Goal: Book appointment/travel/reservation

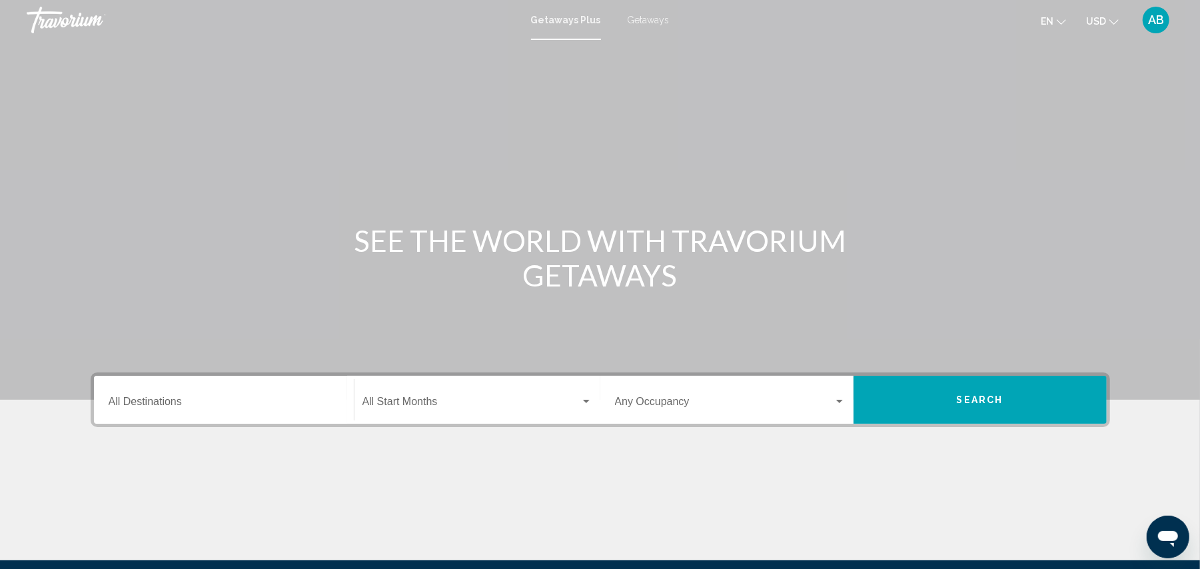
click at [143, 401] on input "Destination All Destinations" at bounding box center [224, 404] width 230 height 12
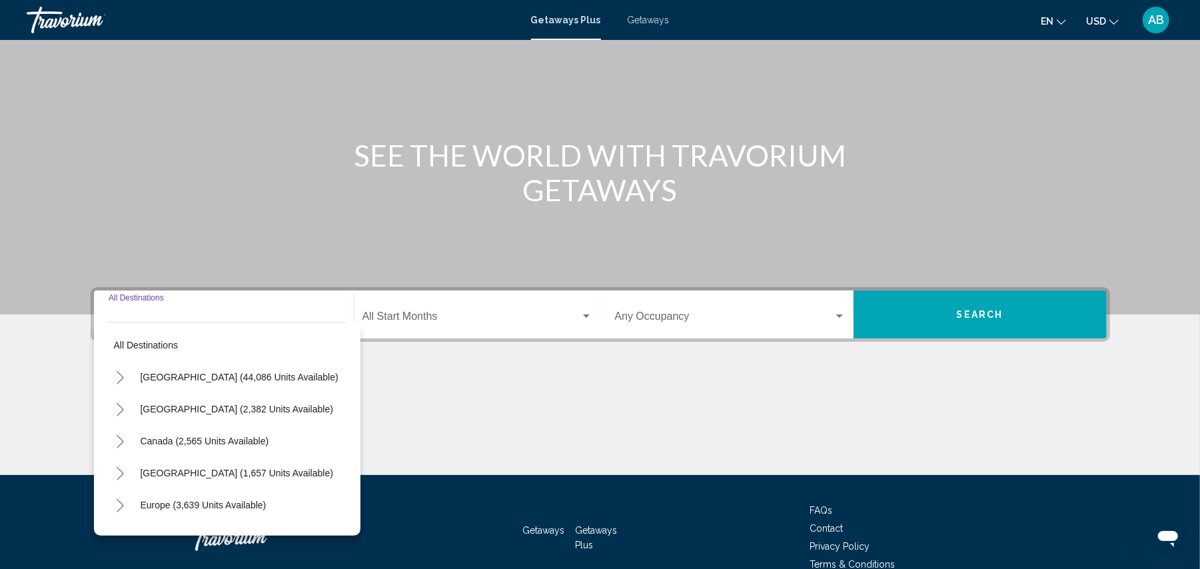
scroll to position [153, 0]
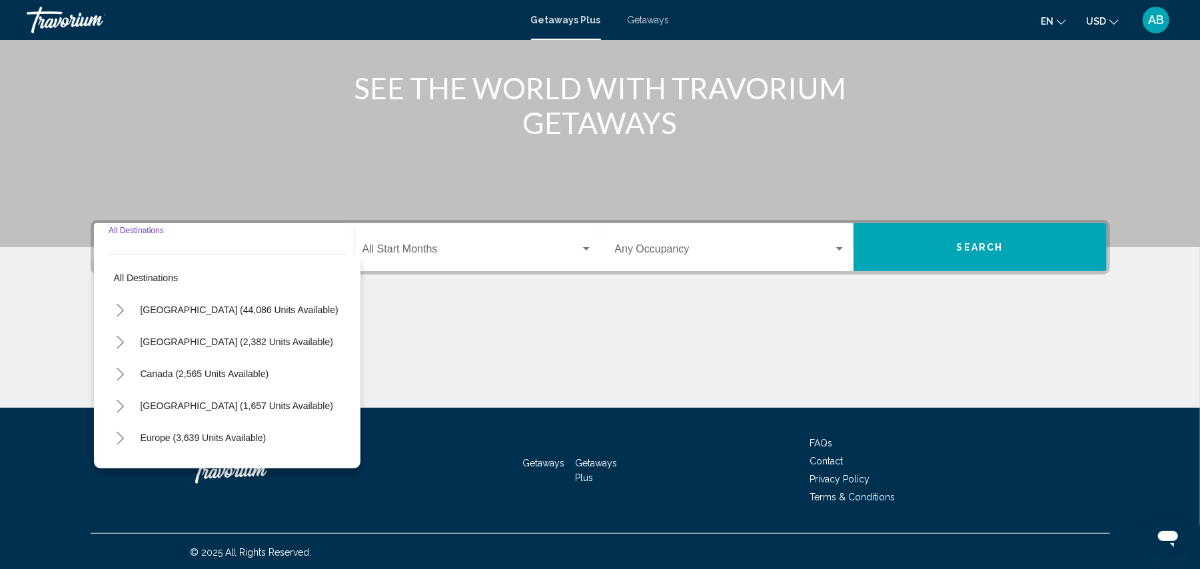
click at [124, 312] on icon "Toggle United States (44,086 units available)" at bounding box center [120, 310] width 10 height 13
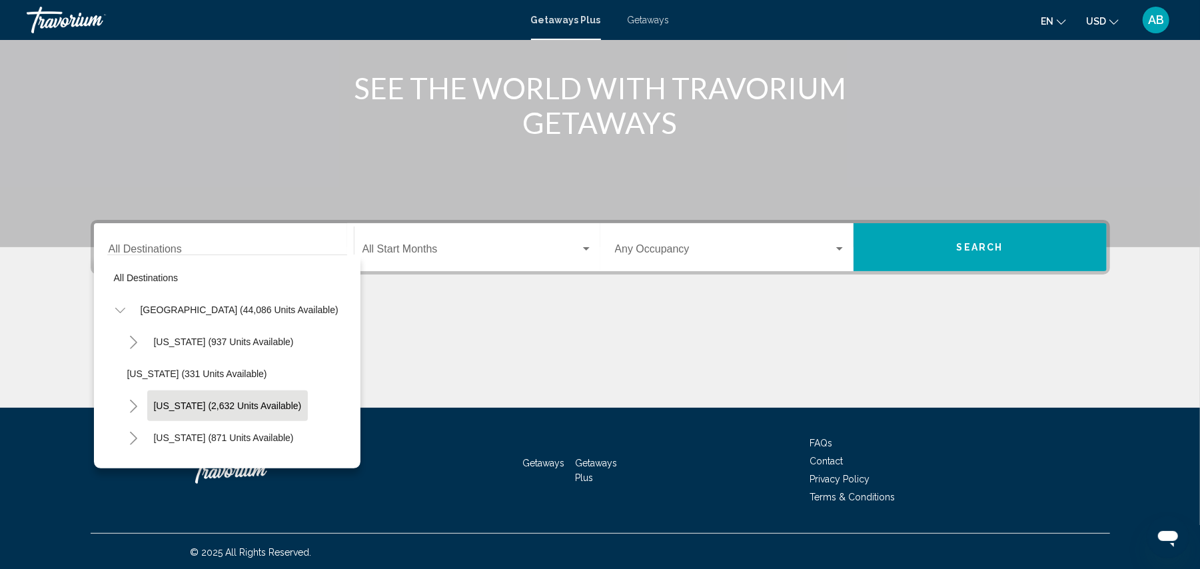
click at [191, 400] on span "[US_STATE] (2,632 units available)" at bounding box center [228, 405] width 148 height 11
type input "**********"
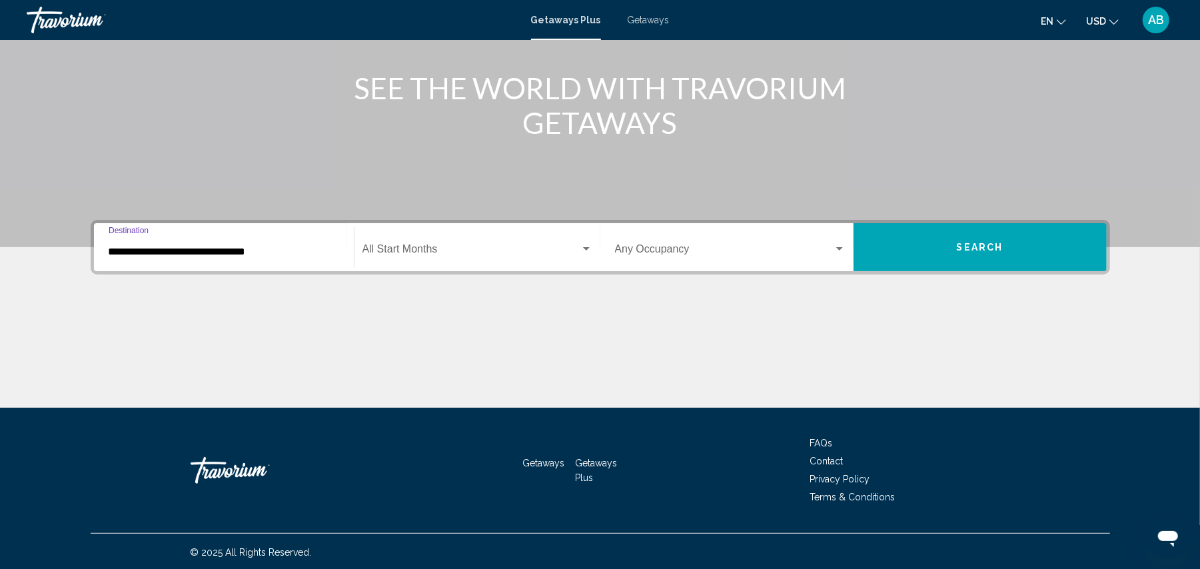
click at [470, 246] on span "Search widget" at bounding box center [471, 252] width 218 height 12
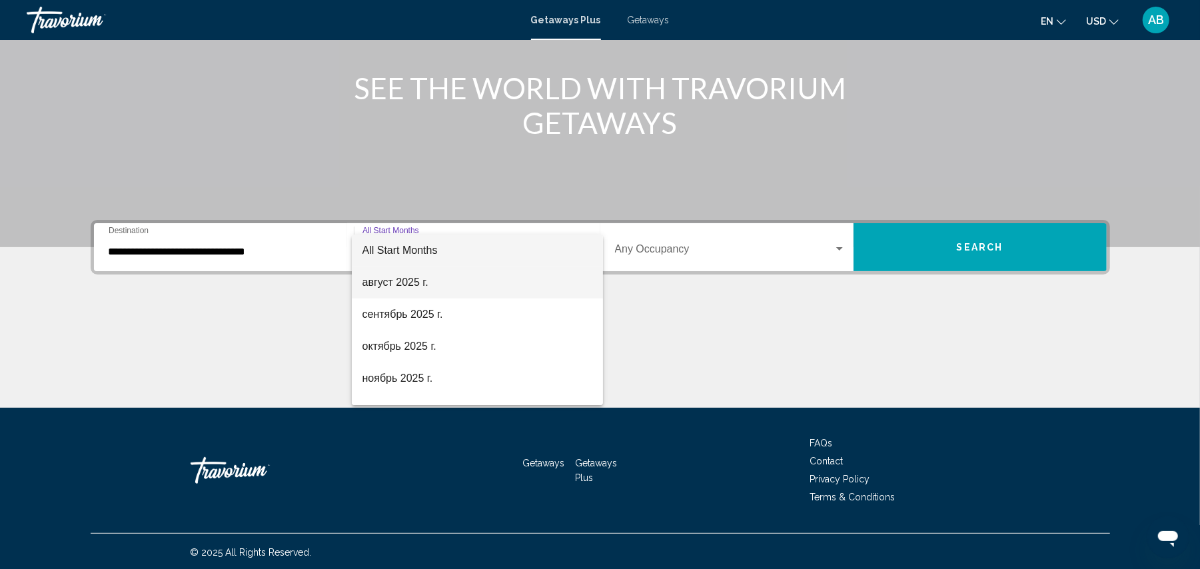
click at [420, 281] on span "август 2025 г." at bounding box center [477, 282] width 230 height 32
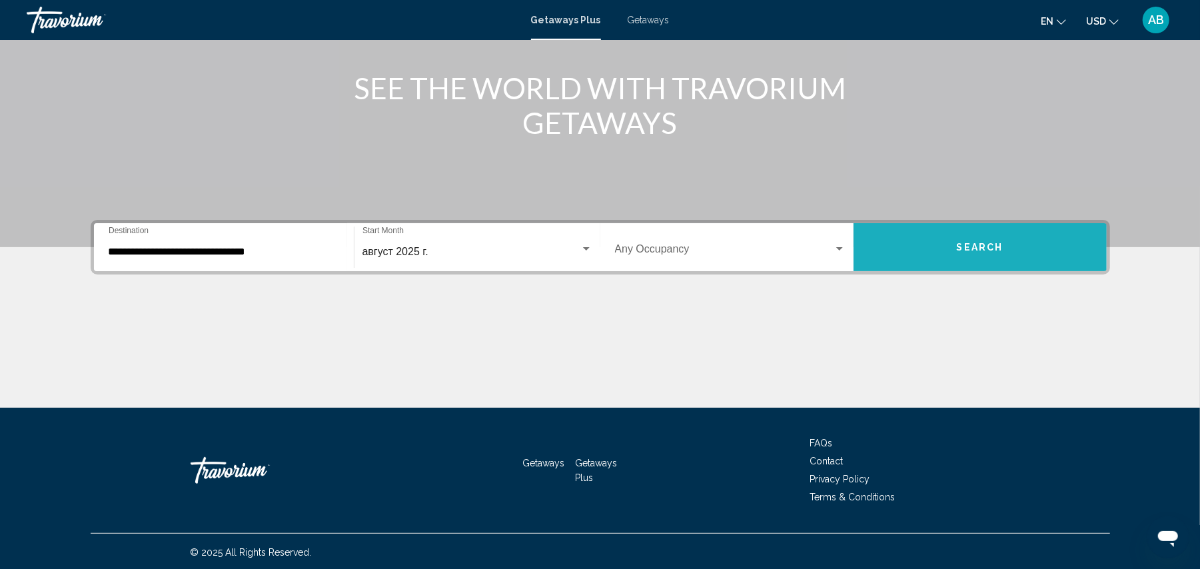
click at [891, 259] on button "Search" at bounding box center [979, 247] width 253 height 48
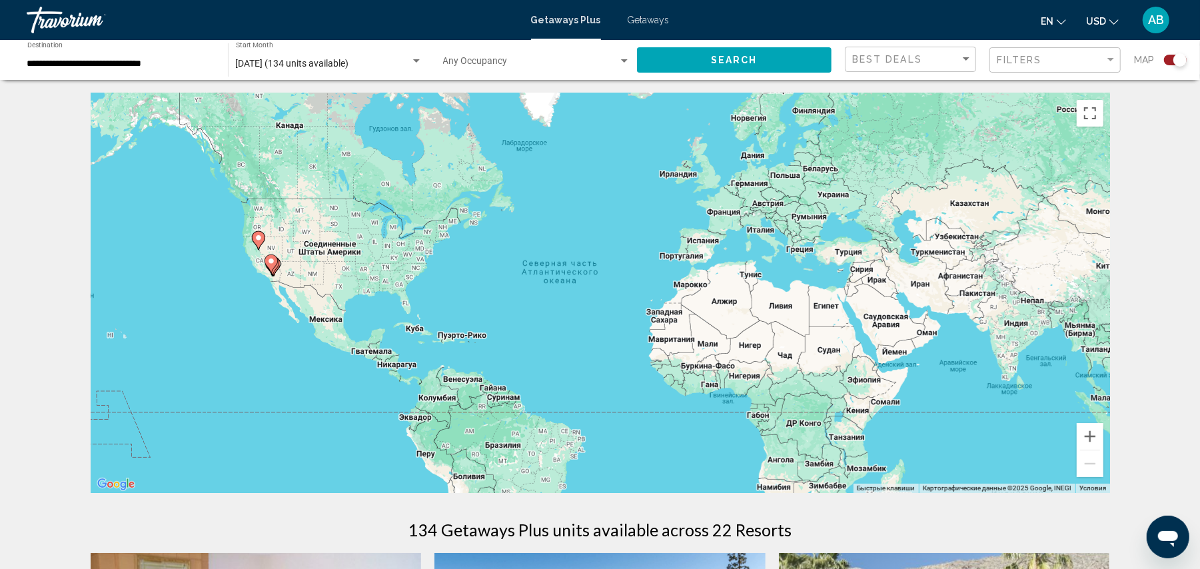
click at [260, 241] on image "Main content" at bounding box center [258, 238] width 8 height 8
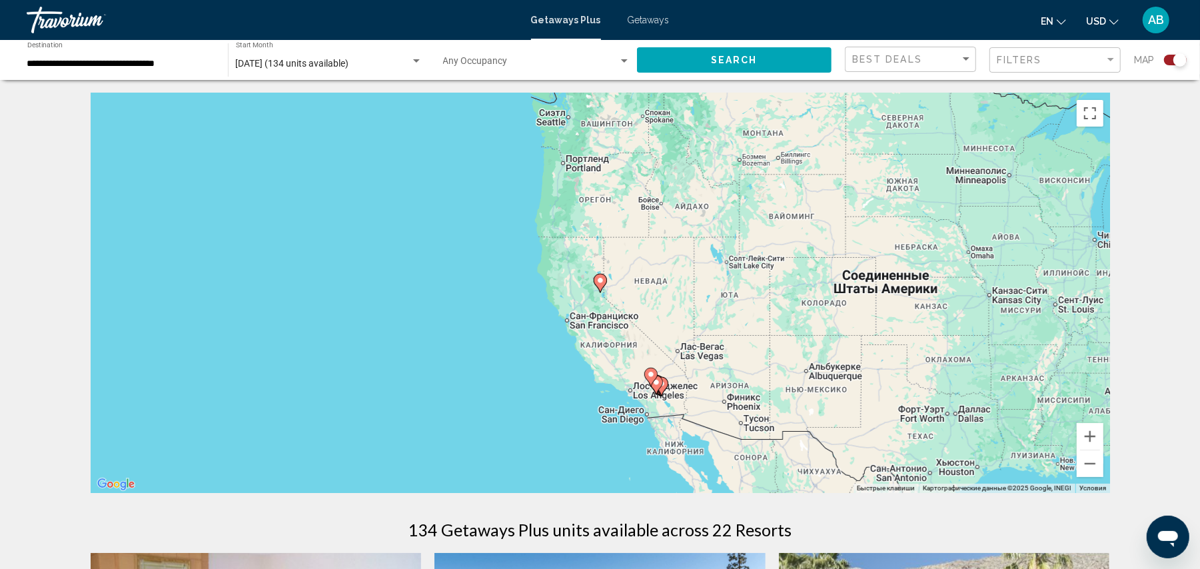
click at [598, 280] on image "Main content" at bounding box center [600, 280] width 8 height 8
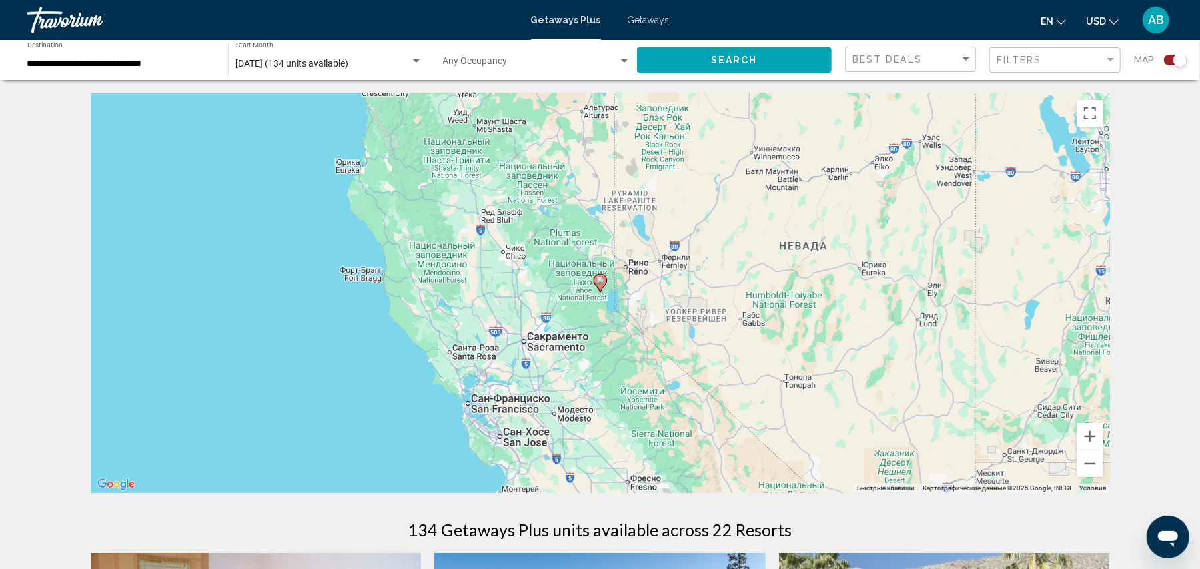
click at [600, 281] on image "Main content" at bounding box center [600, 280] width 8 height 8
type input "**********"
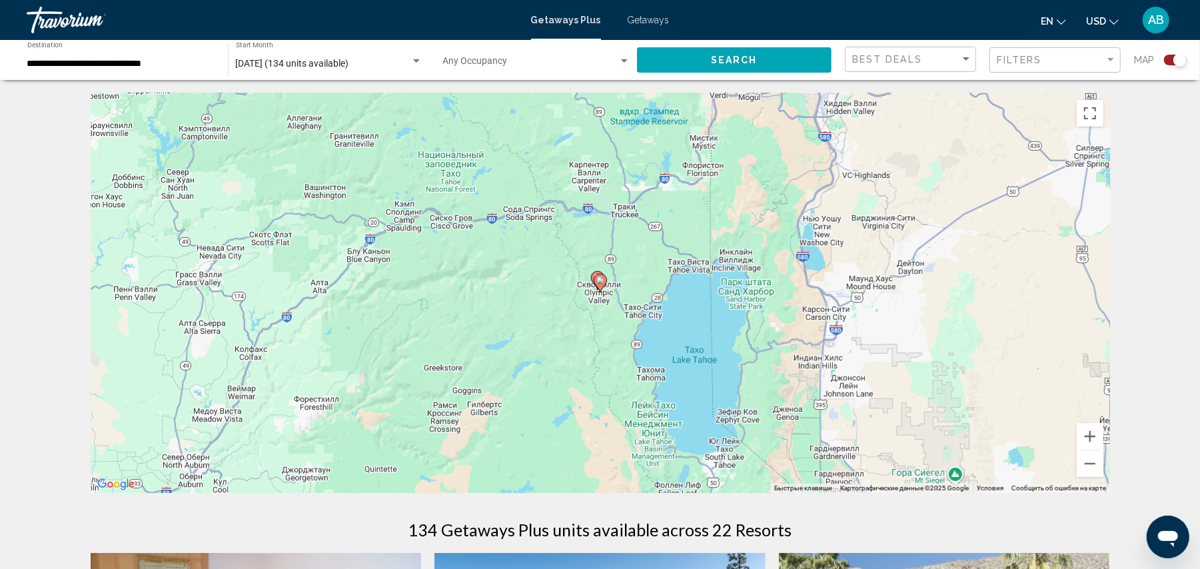
click at [598, 280] on image "Main content" at bounding box center [600, 280] width 8 height 8
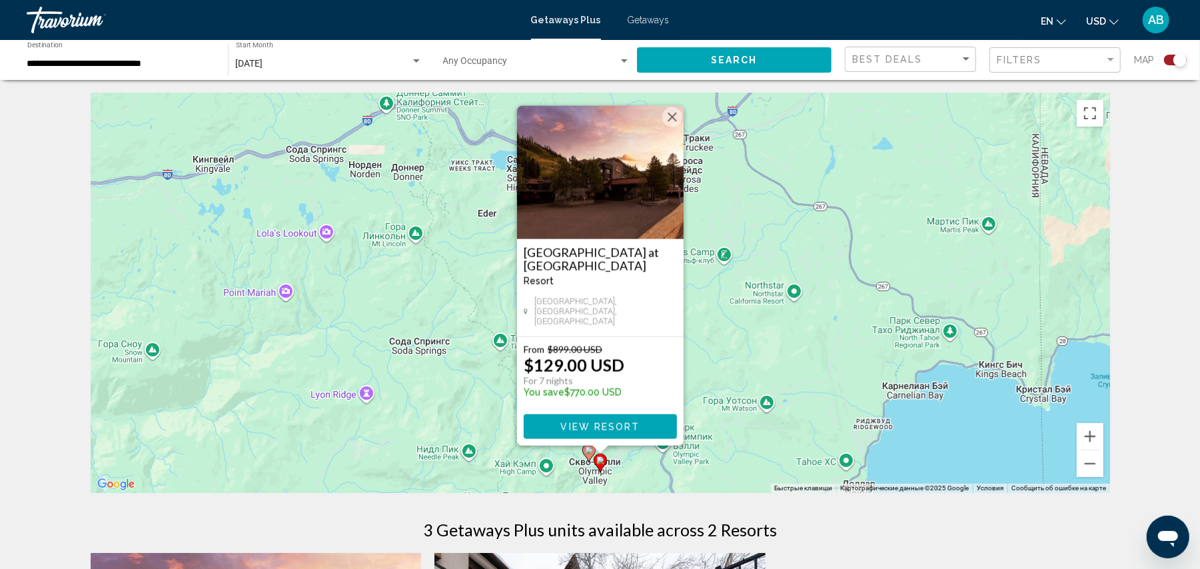
click at [590, 456] on icon "Main content" at bounding box center [588, 452] width 12 height 17
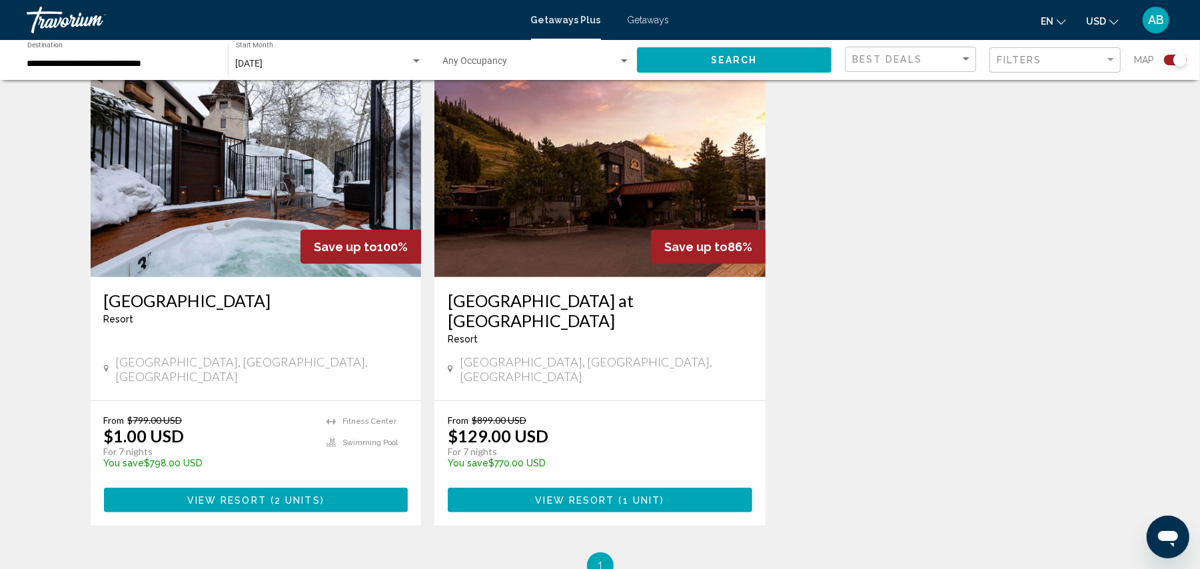
scroll to position [500, 0]
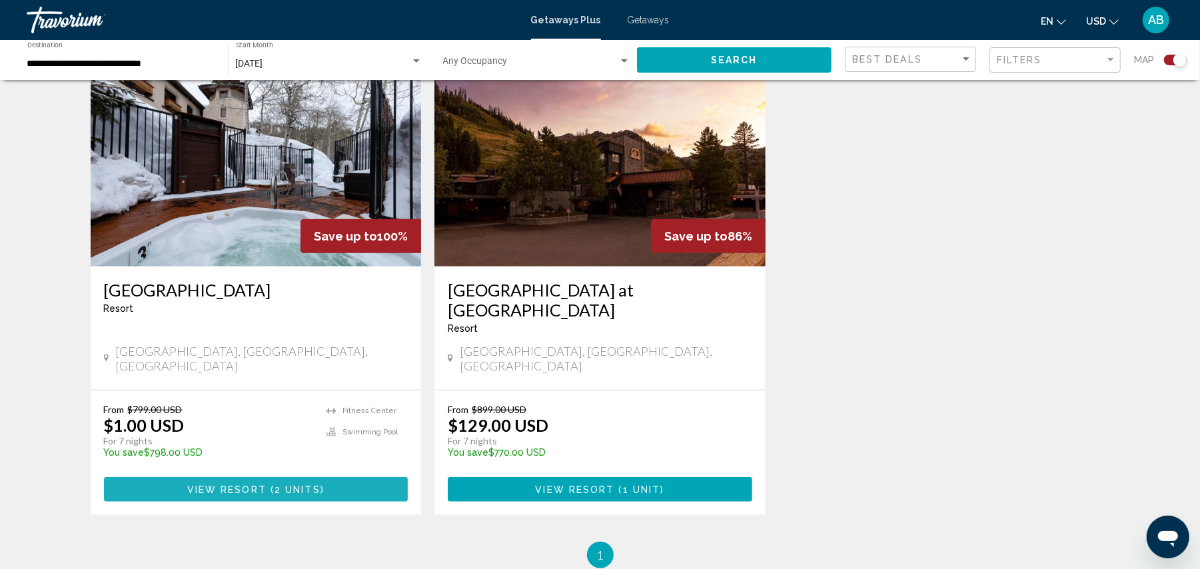
click at [243, 484] on span "View Resort" at bounding box center [226, 489] width 79 height 11
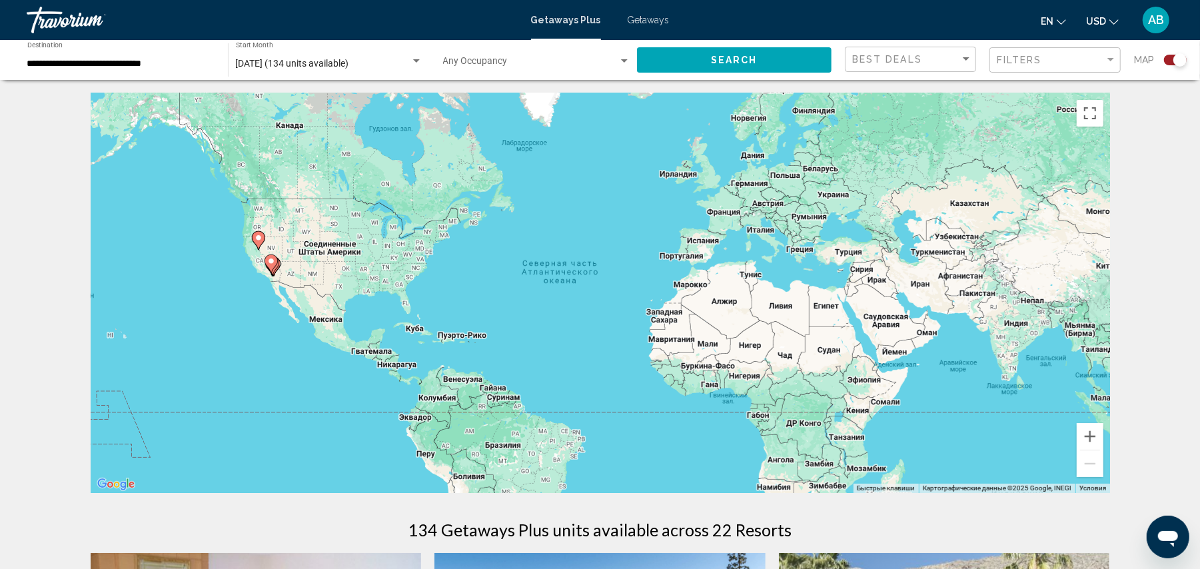
click at [262, 240] on image "Main content" at bounding box center [258, 238] width 8 height 8
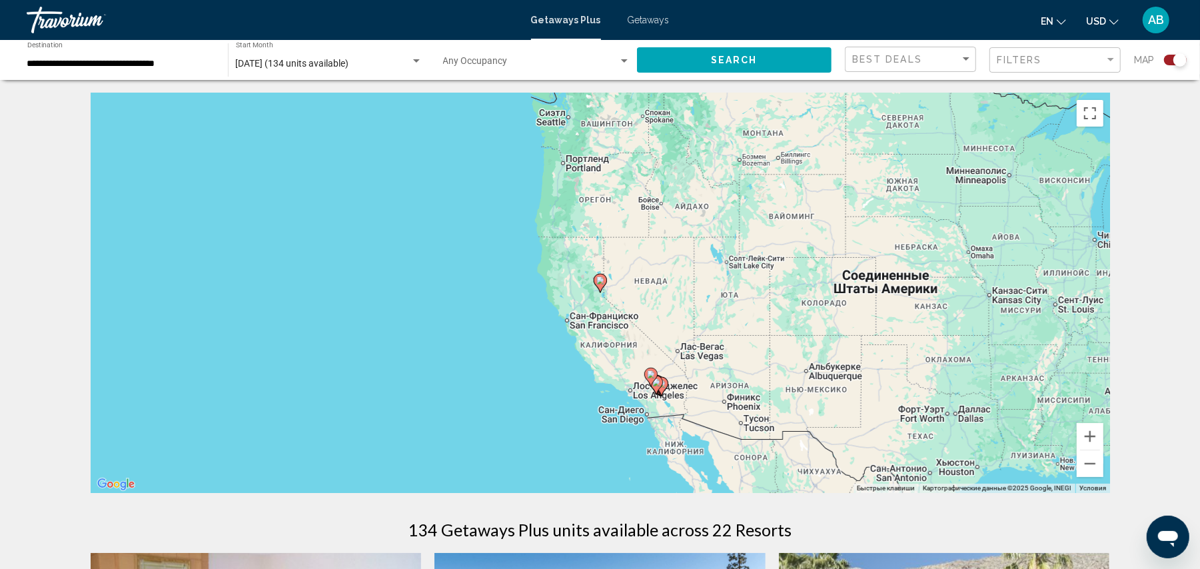
click at [606, 285] on gmp-advanced-marker "Main content" at bounding box center [600, 283] width 13 height 20
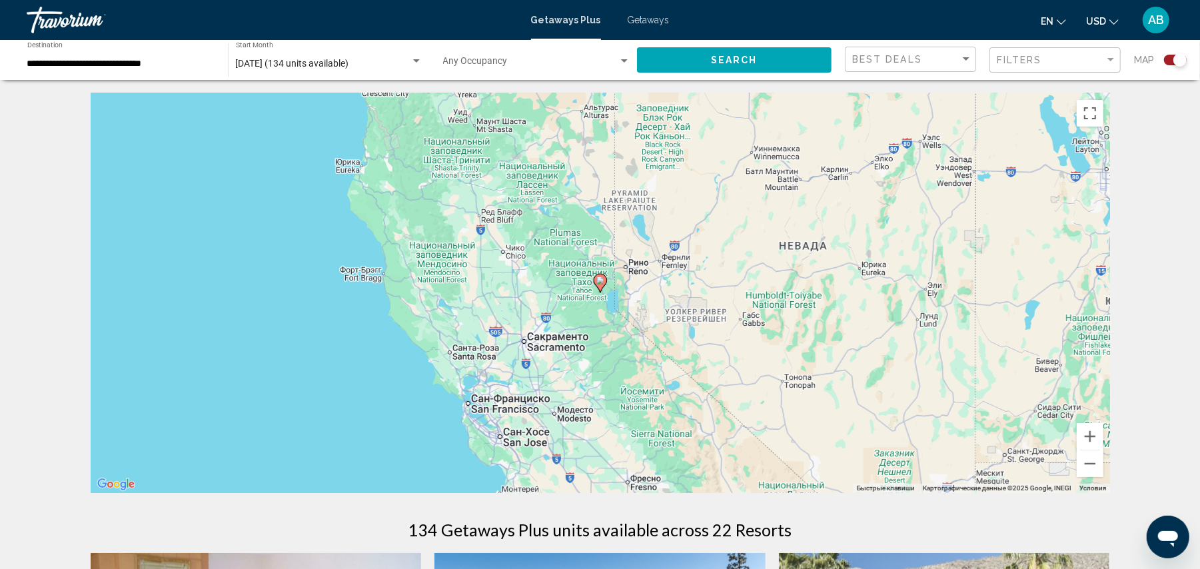
click at [601, 284] on image "Main content" at bounding box center [600, 280] width 8 height 8
type input "**********"
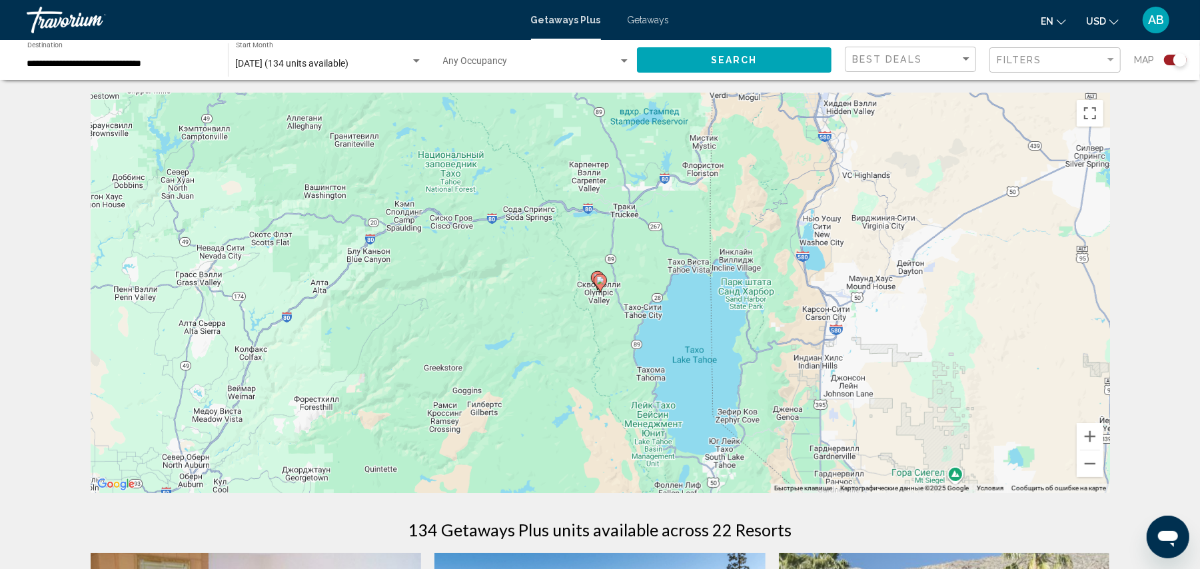
click at [605, 290] on gmp-advanced-marker "Main content" at bounding box center [600, 283] width 13 height 20
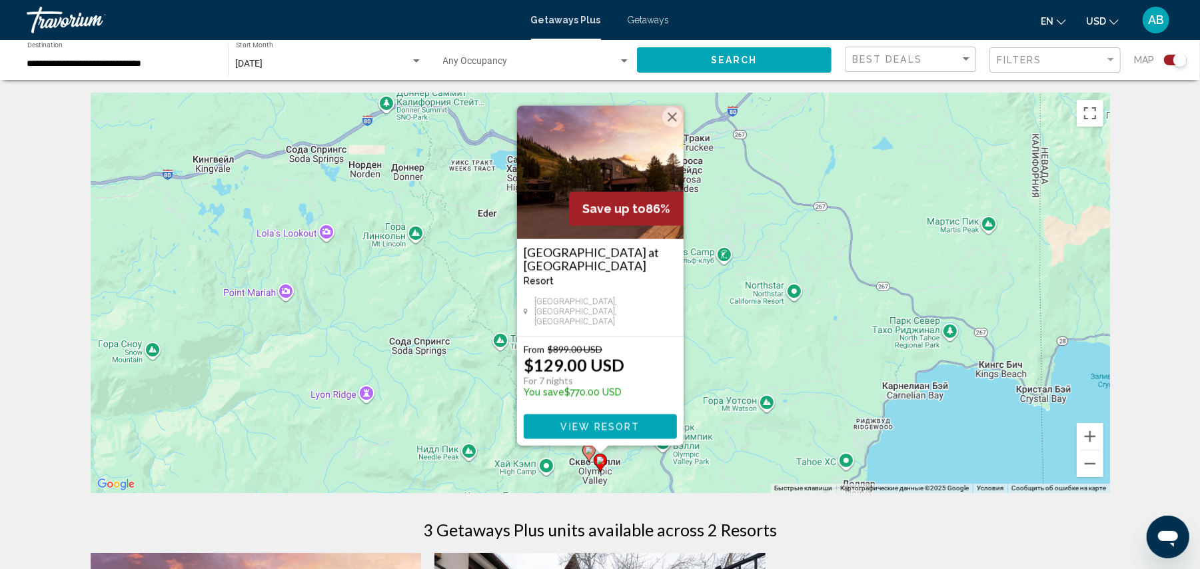
click at [613, 422] on span "View Resort" at bounding box center [599, 427] width 79 height 11
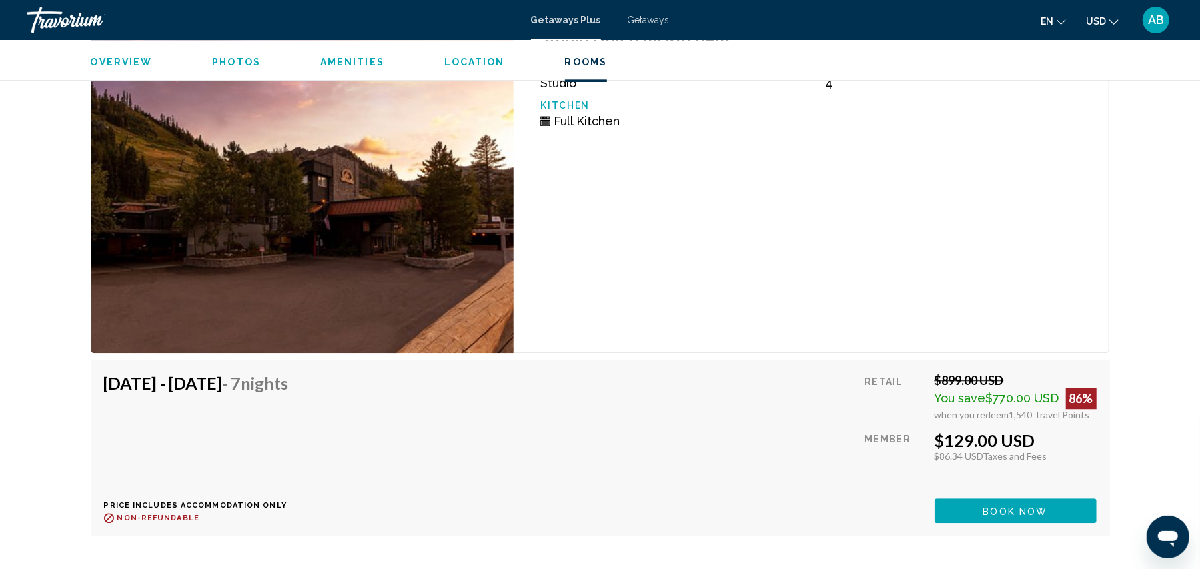
scroll to position [2330, 0]
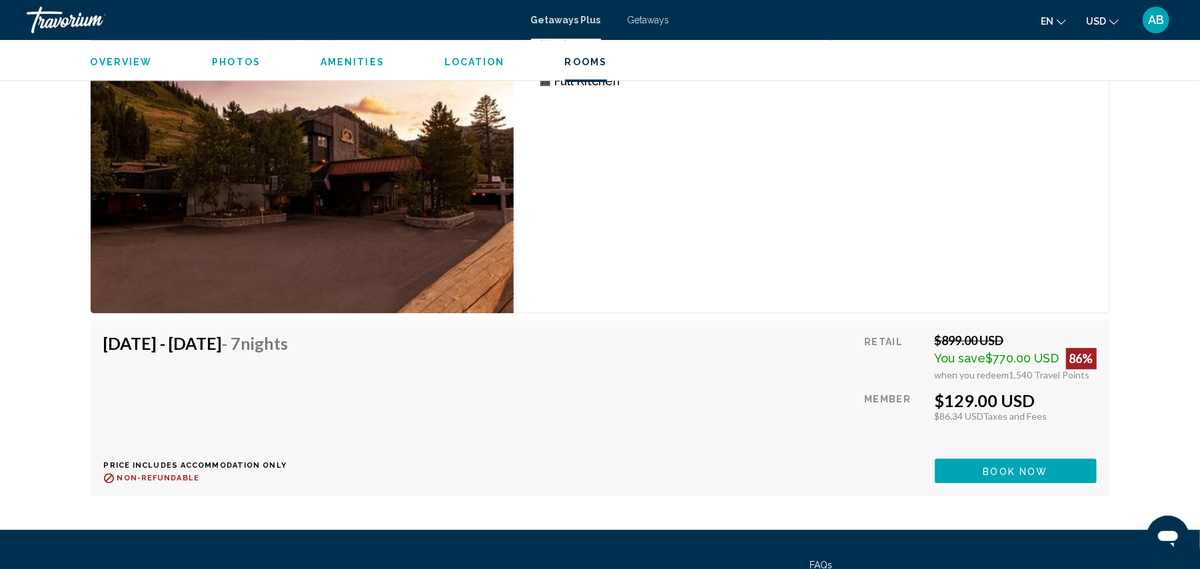
click at [981, 467] on button "Book now" at bounding box center [1016, 470] width 162 height 25
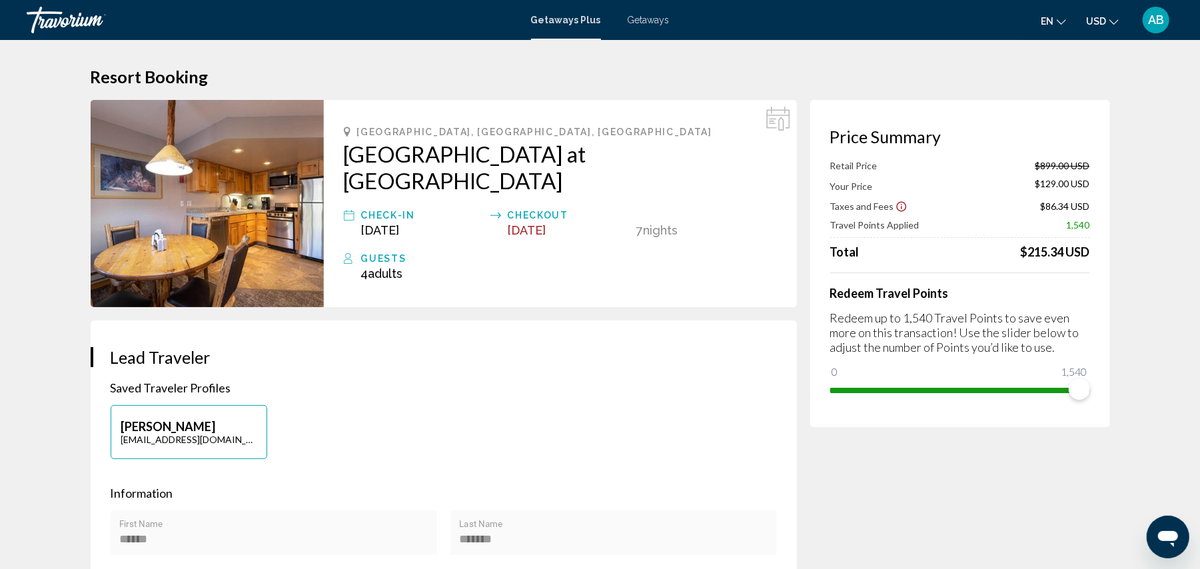
click at [345, 131] on icon "Main content" at bounding box center [347, 132] width 7 height 11
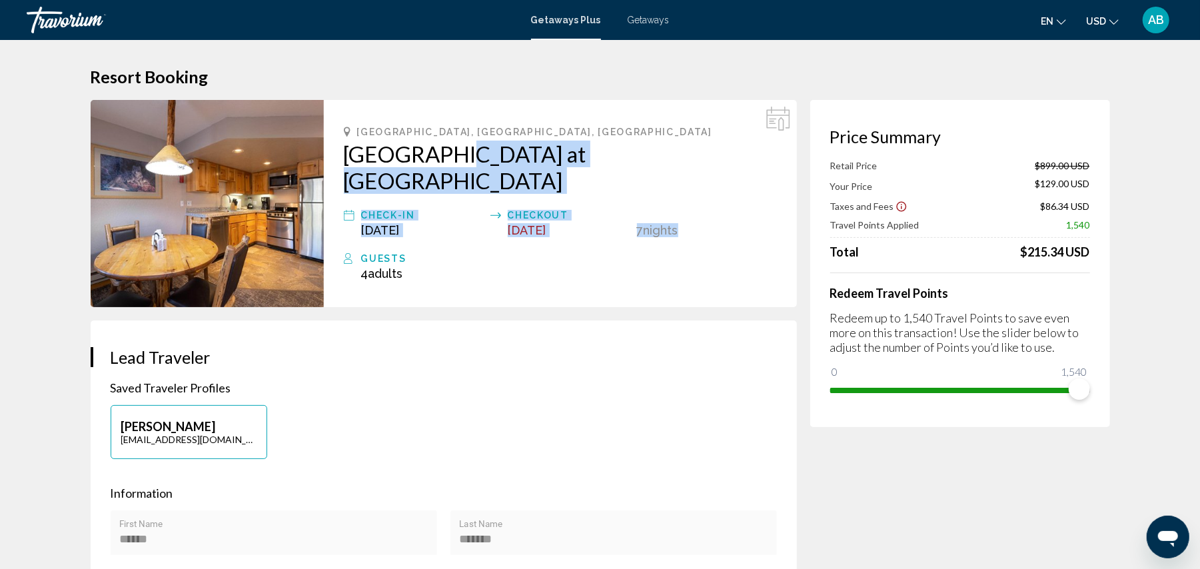
drag, startPoint x: 685, startPoint y: 179, endPoint x: 448, endPoint y: 152, distance: 238.7
click at [448, 152] on div "[GEOGRAPHIC_DATA], [GEOGRAPHIC_DATA], [GEOGRAPHIC_DATA] [GEOGRAPHIC_DATA] at [G…" at bounding box center [560, 203] width 473 height 207
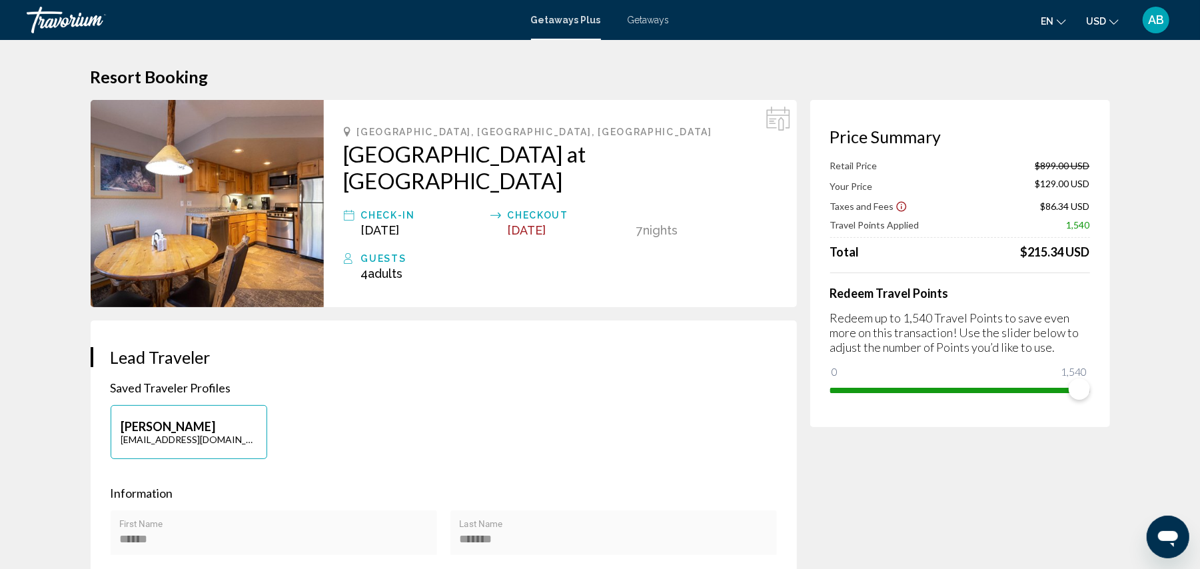
click at [481, 320] on div "**********" at bounding box center [444, 570] width 706 height 500
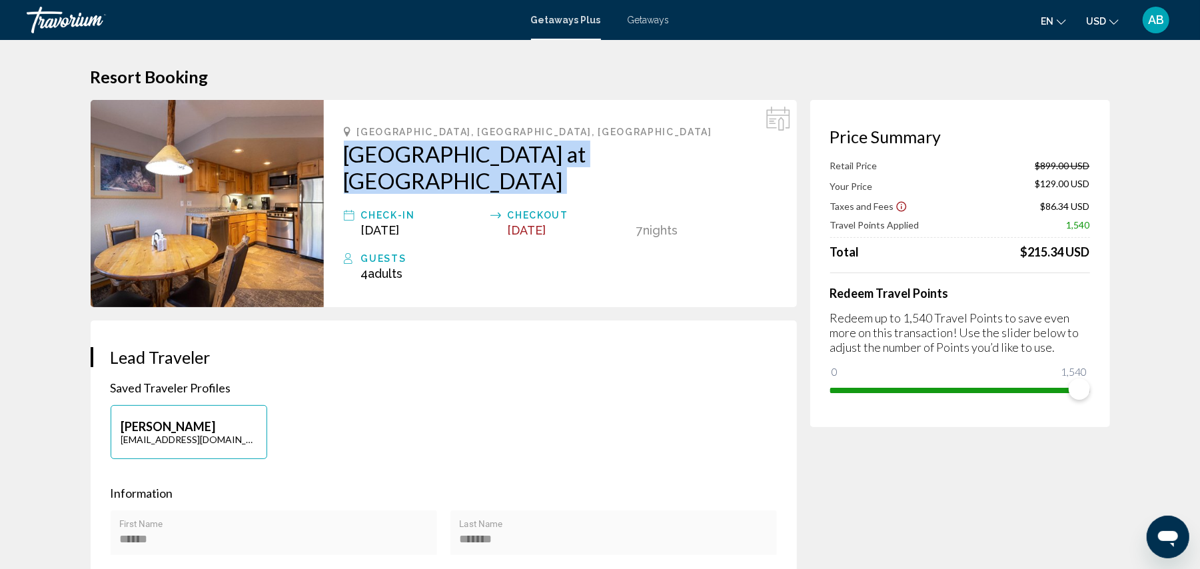
drag, startPoint x: 336, startPoint y: 168, endPoint x: 349, endPoint y: 155, distance: 18.8
click at [349, 155] on div "[GEOGRAPHIC_DATA], [GEOGRAPHIC_DATA], [GEOGRAPHIC_DATA] [GEOGRAPHIC_DATA] at [G…" at bounding box center [560, 203] width 473 height 207
copy div "[GEOGRAPHIC_DATA] at [GEOGRAPHIC_DATA]"
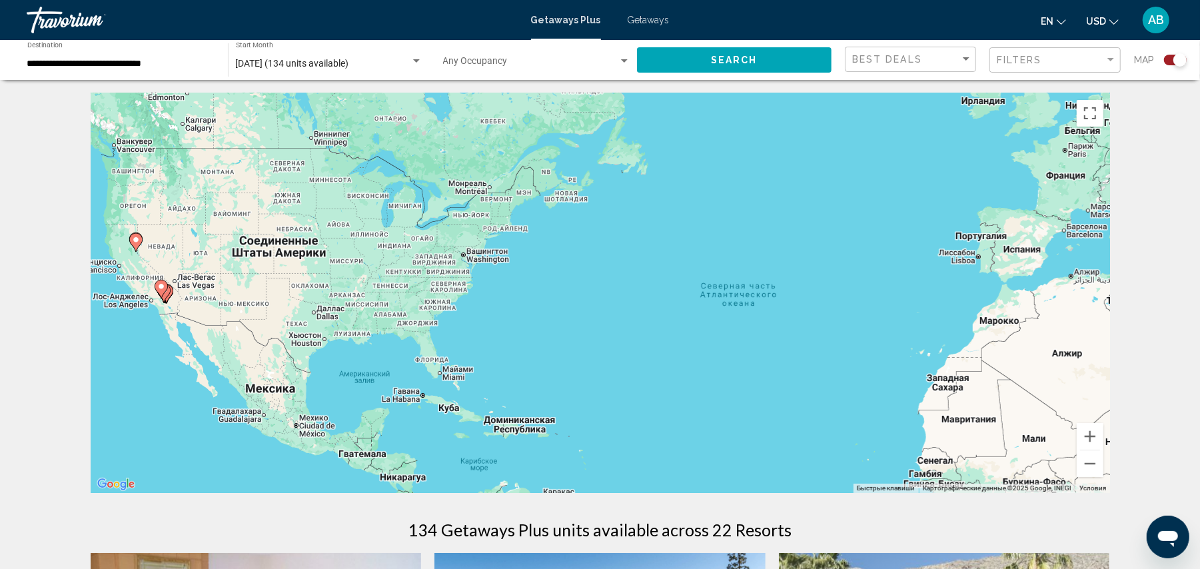
click at [147, 53] on div "**********" at bounding box center [120, 60] width 187 height 37
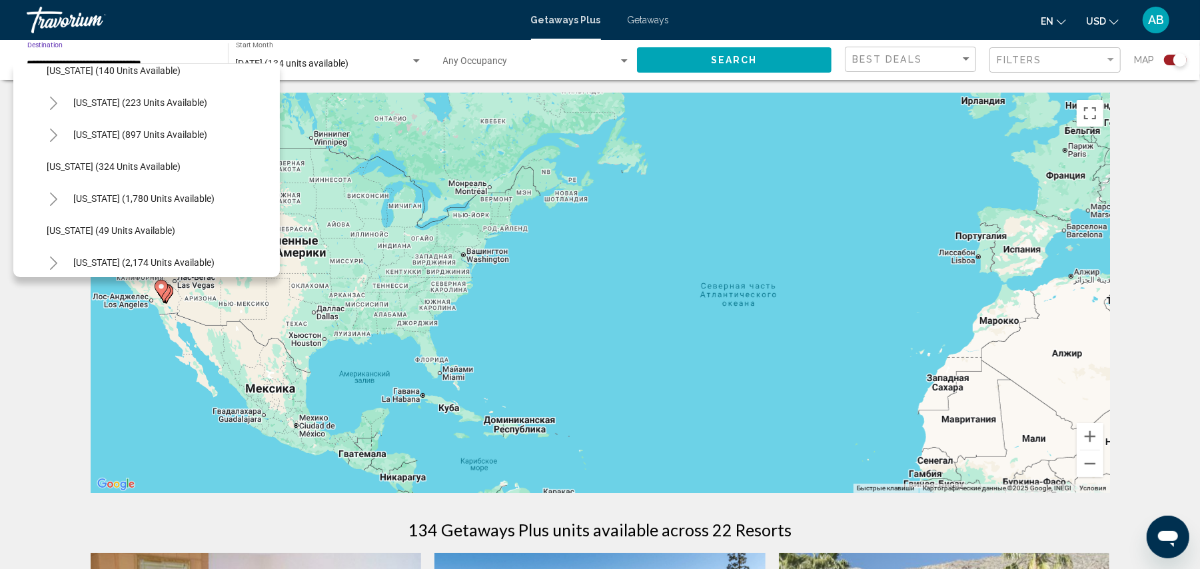
scroll to position [1091, 0]
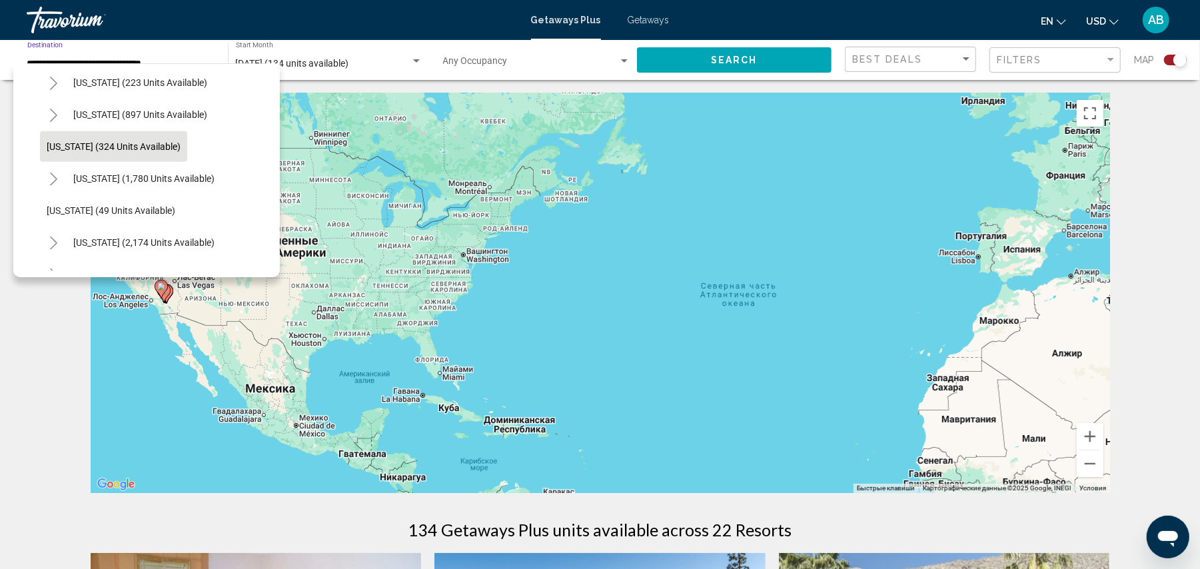
click at [89, 147] on span "[US_STATE] (324 units available)" at bounding box center [114, 146] width 134 height 11
type input "**********"
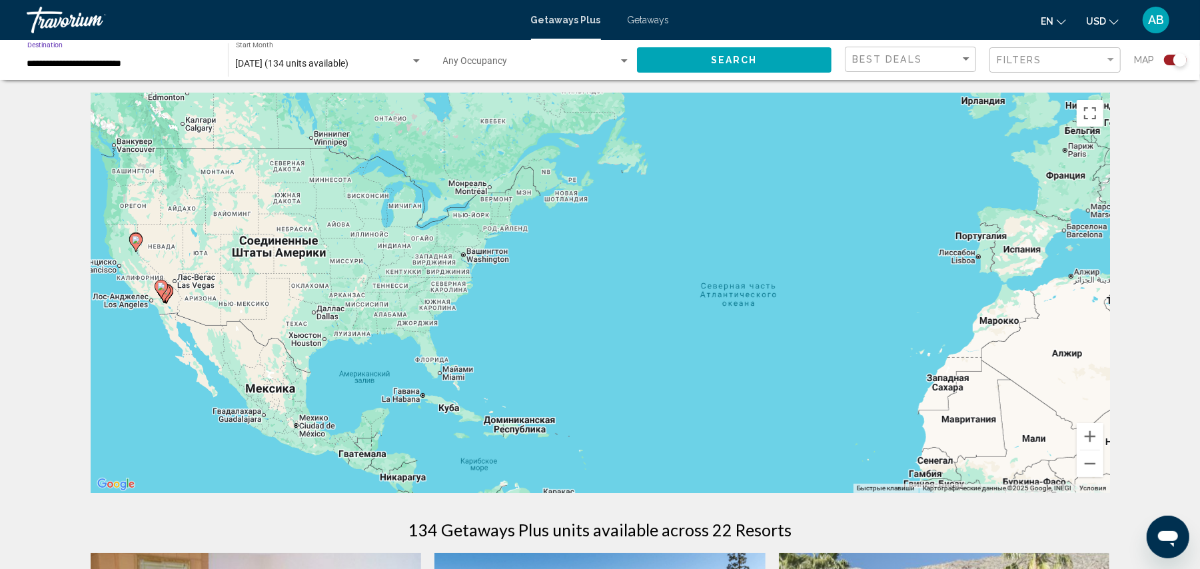
click at [688, 59] on button "Search" at bounding box center [734, 59] width 195 height 25
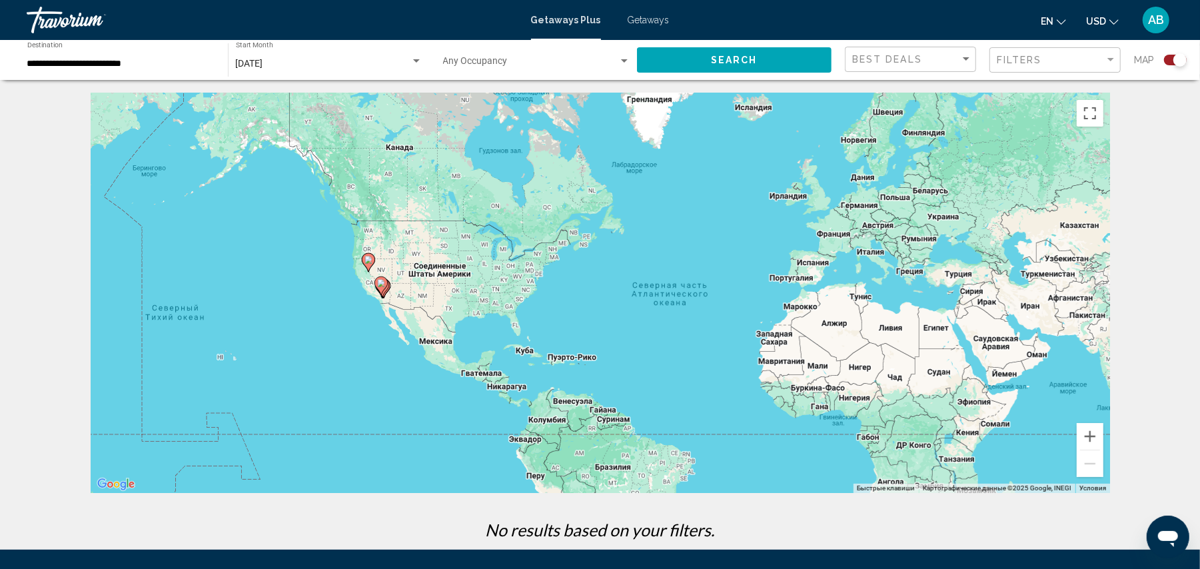
click at [744, 67] on button "Search" at bounding box center [734, 59] width 195 height 25
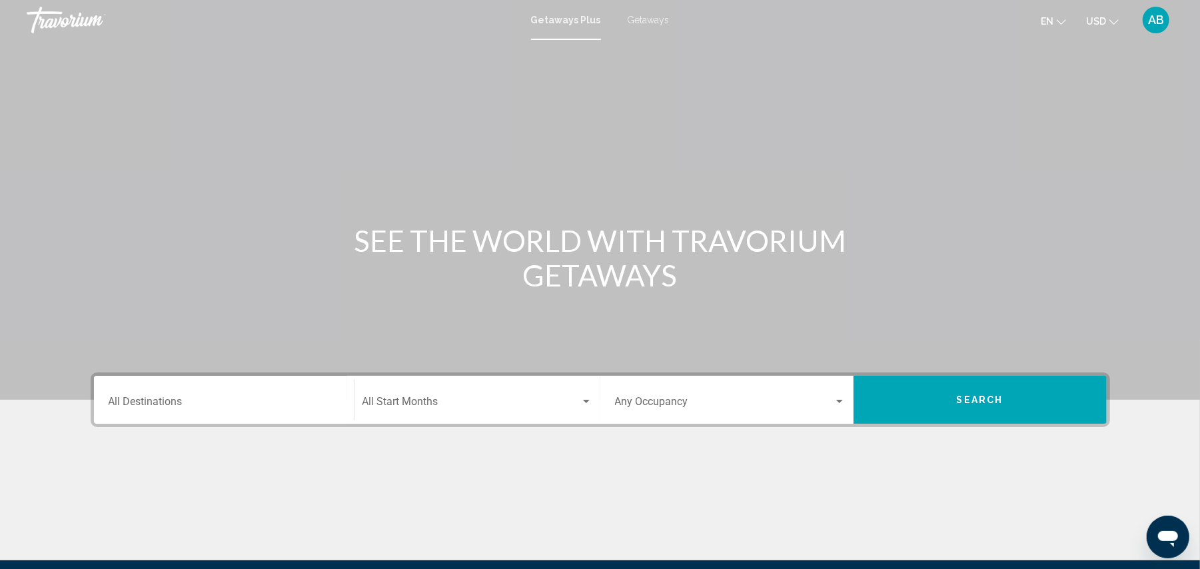
click at [163, 389] on div "Destination All Destinations" at bounding box center [224, 400] width 230 height 42
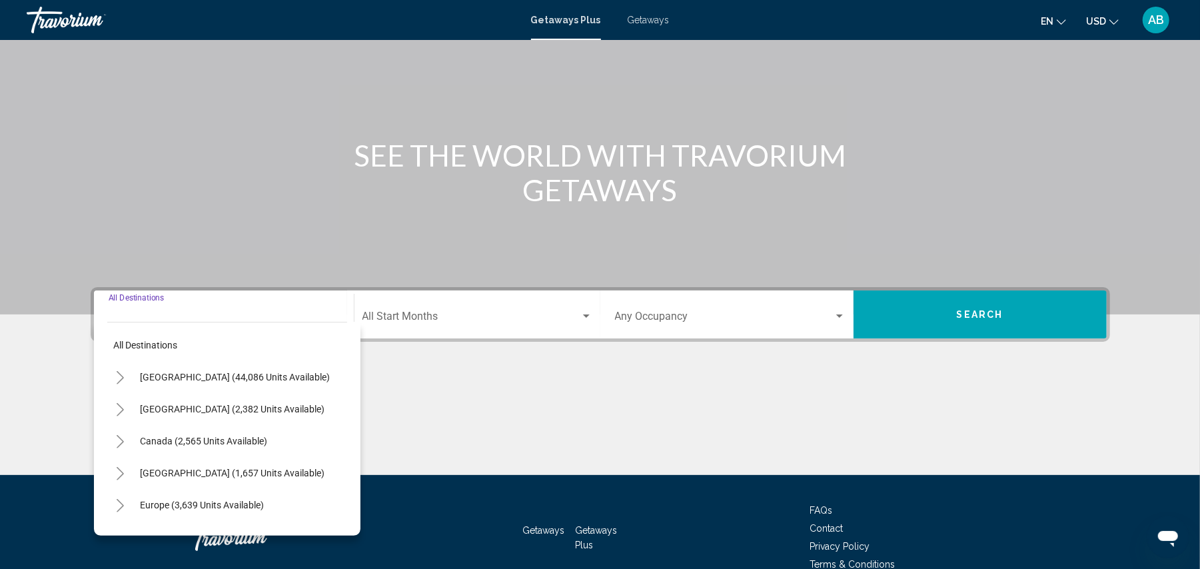
scroll to position [153, 0]
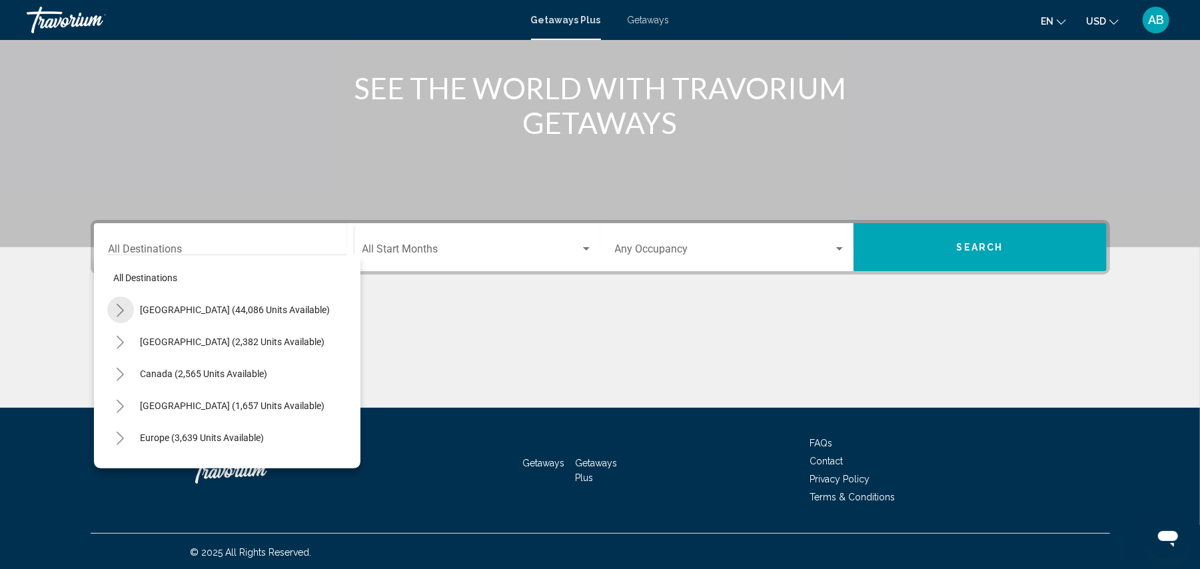
click at [123, 304] on icon "Toggle United States (44,086 units available)" at bounding box center [120, 310] width 10 height 13
click at [121, 304] on icon "Toggle United States (44,086 units available)" at bounding box center [120, 310] width 10 height 13
click at [124, 310] on icon "Toggle United States (44,086 units available)" at bounding box center [120, 310] width 10 height 13
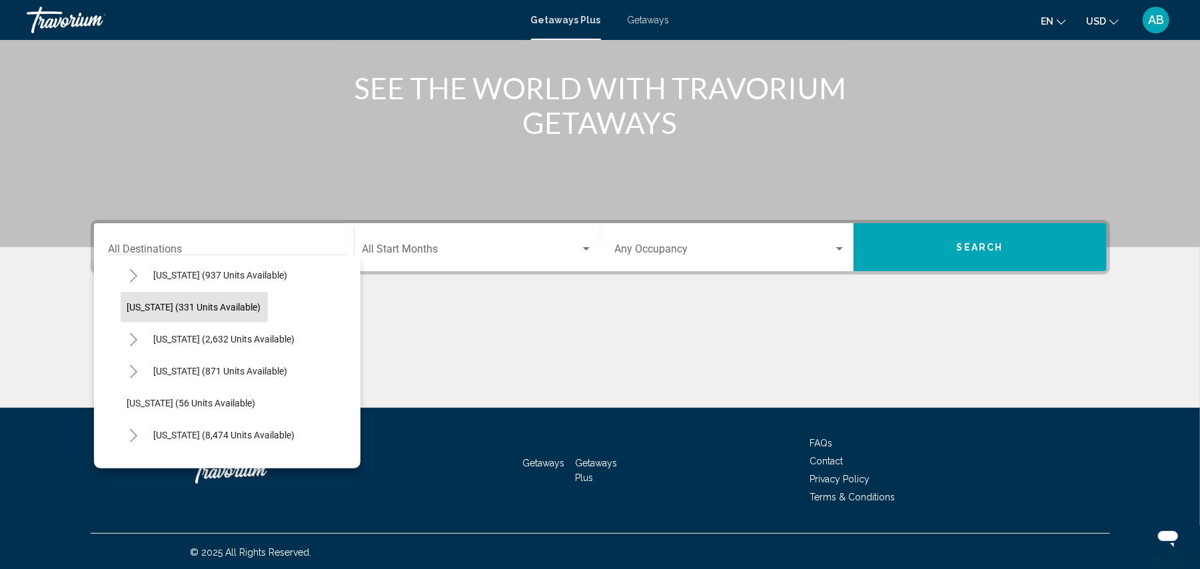
scroll to position [69, 0]
click at [171, 276] on span "[US_STATE] (937 units available)" at bounding box center [221, 272] width 134 height 11
type input "**********"
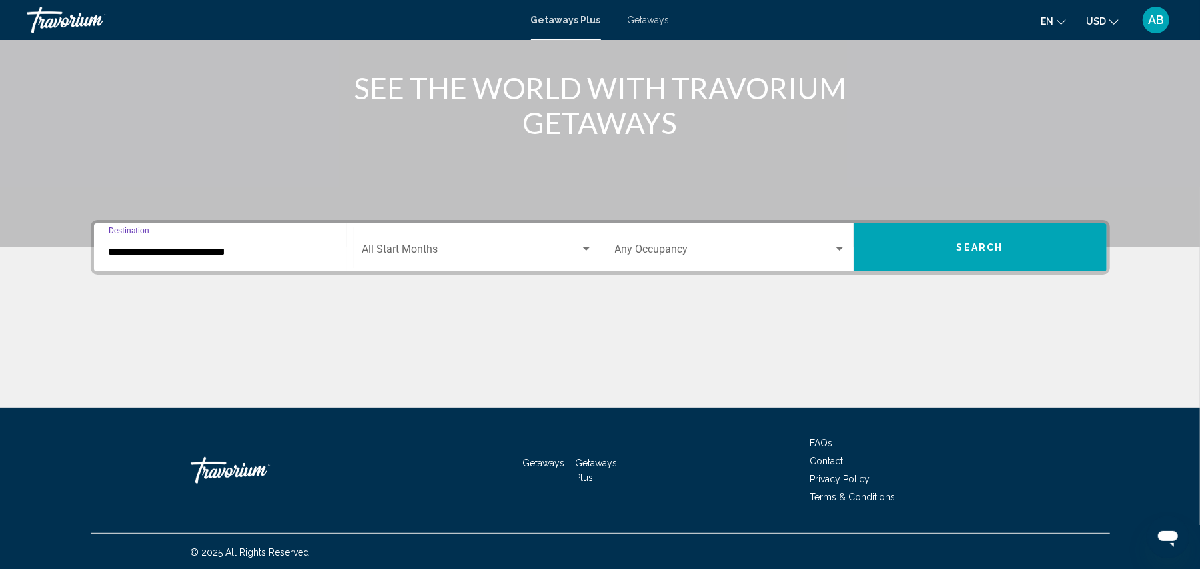
click at [516, 246] on span "Search widget" at bounding box center [471, 252] width 218 height 12
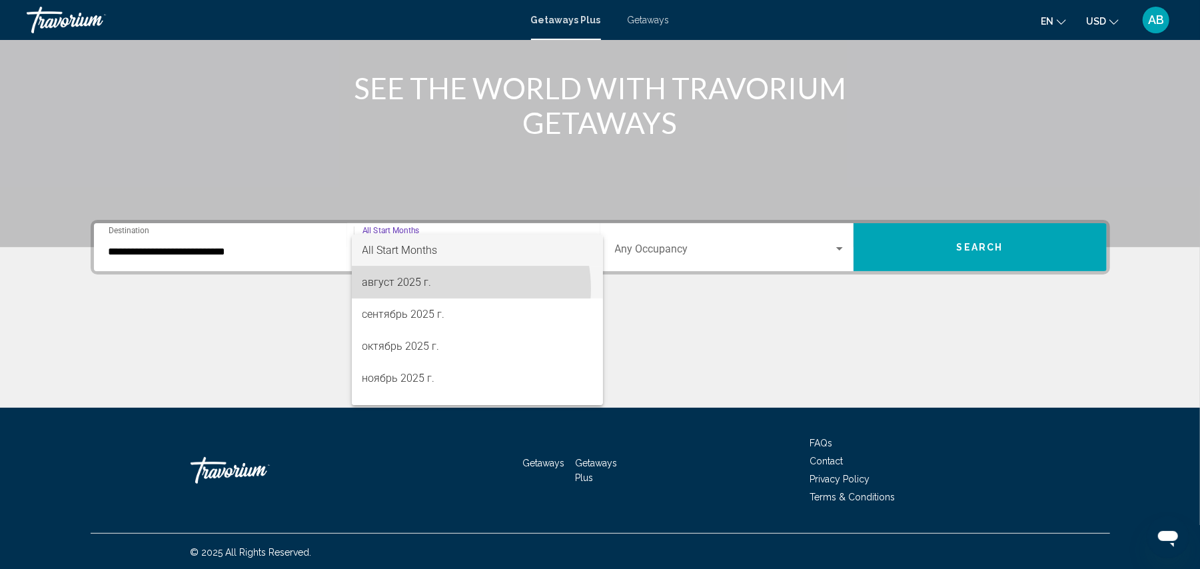
click at [453, 288] on span "август 2025 г." at bounding box center [477, 282] width 230 height 32
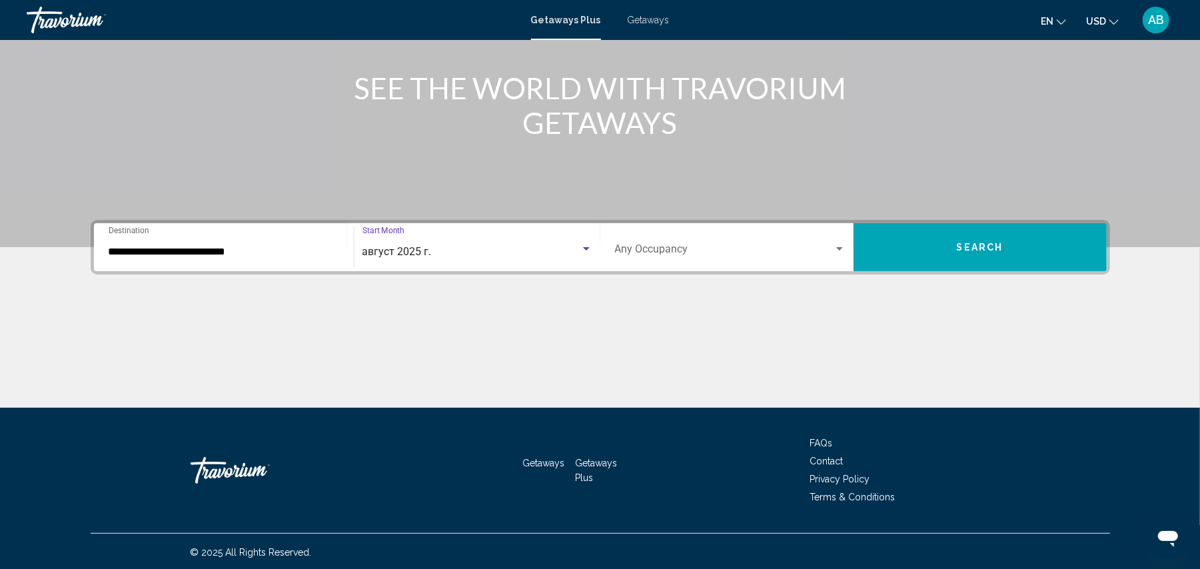
click at [931, 262] on button "Search" at bounding box center [979, 247] width 253 height 48
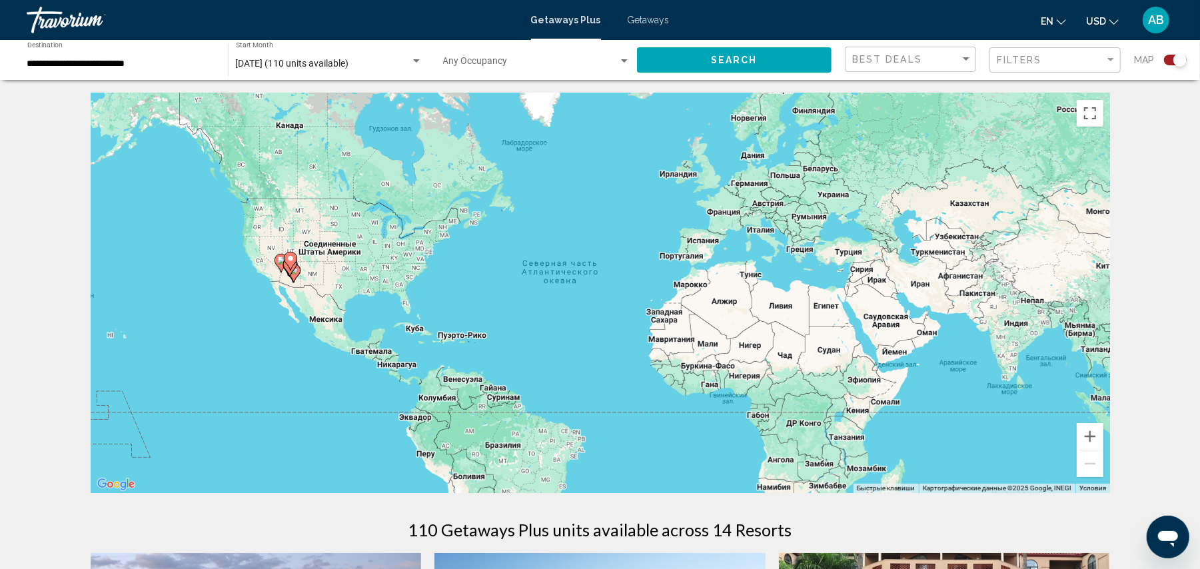
click at [265, 278] on div "Чтобы активировать перетаскивание с помощью клавиатуры, нажмите Alt + Ввод. Пос…" at bounding box center [600, 293] width 1019 height 400
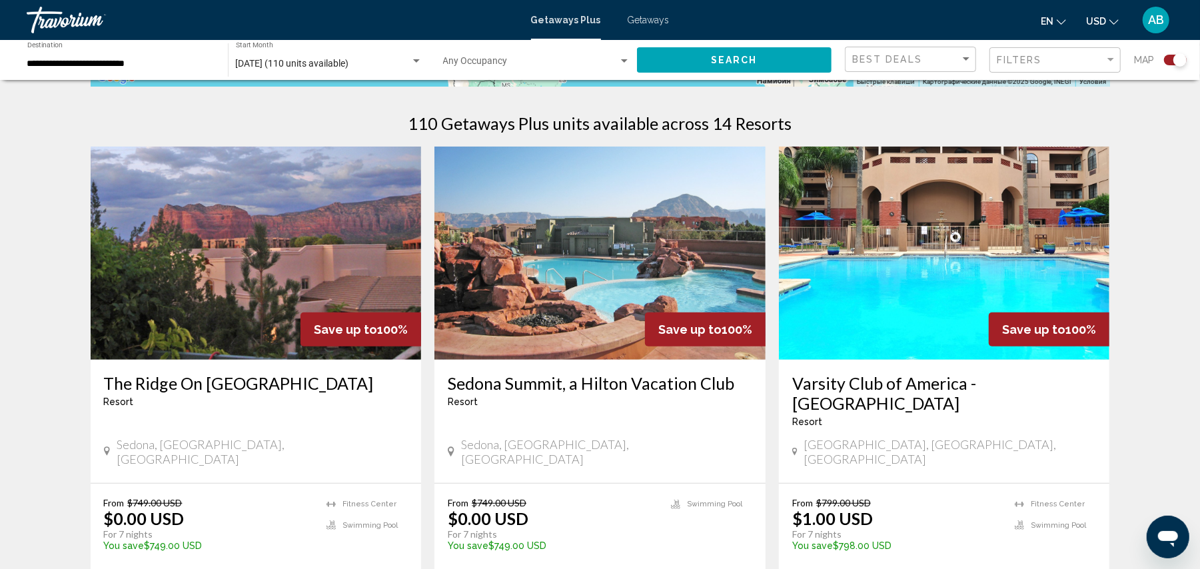
scroll to position [406, 0]
click at [221, 380] on h3 "The Ridge On [GEOGRAPHIC_DATA]" at bounding box center [256, 384] width 304 height 20
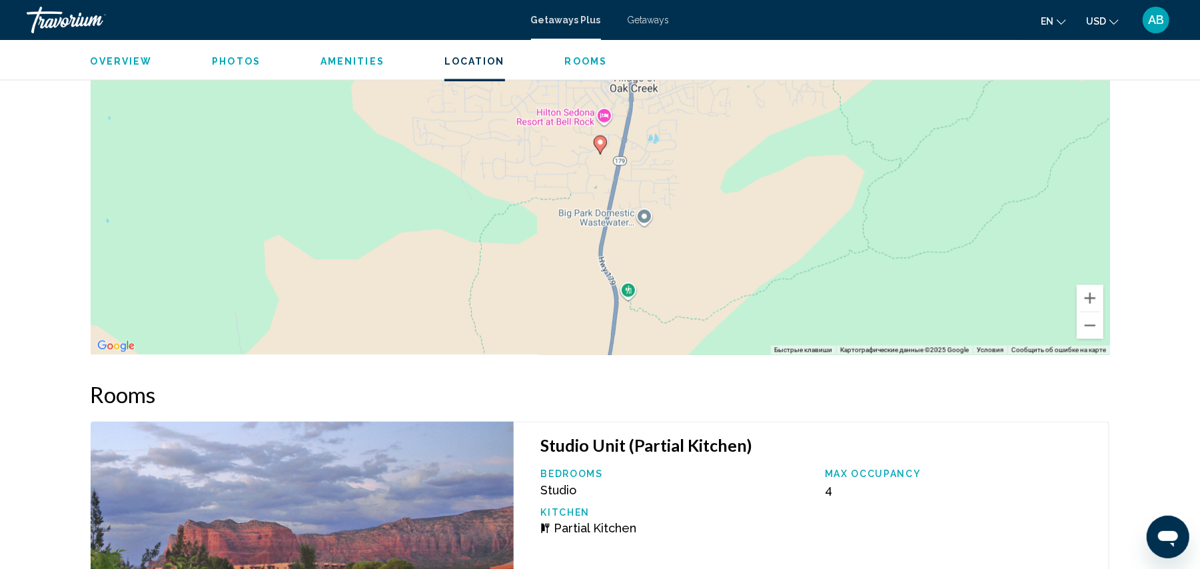
scroll to position [1765, 0]
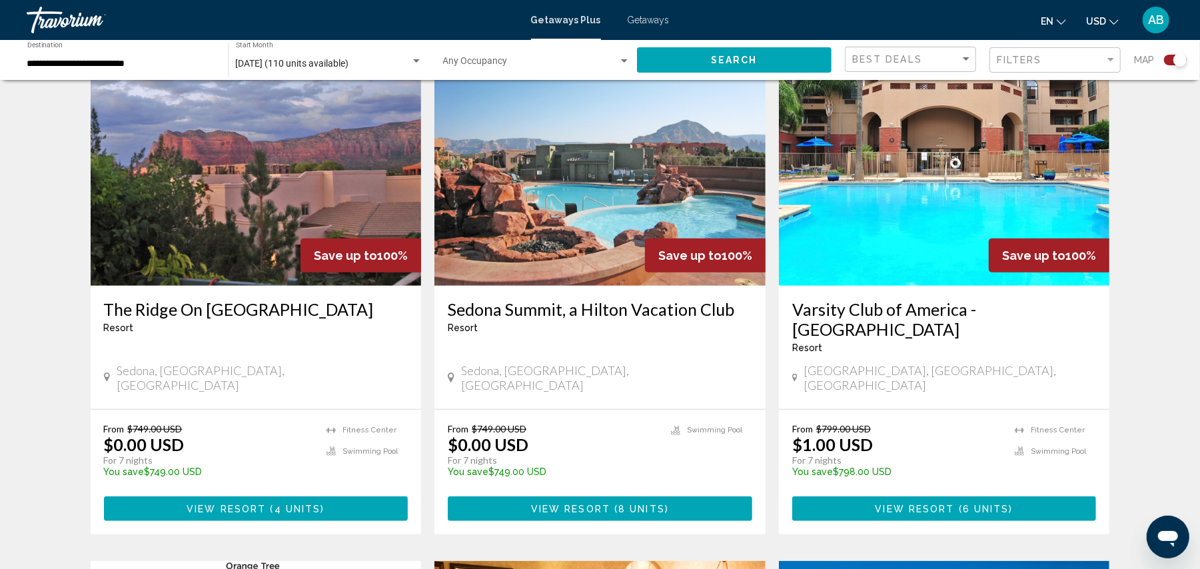
scroll to position [512, 0]
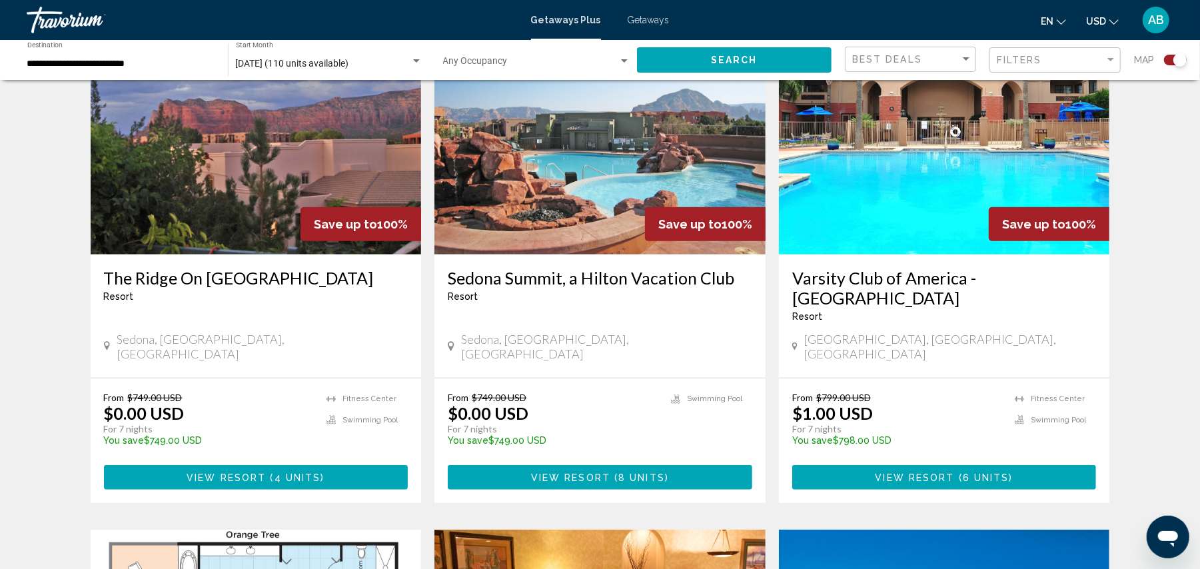
click at [613, 179] on img "Main content" at bounding box center [599, 147] width 331 height 213
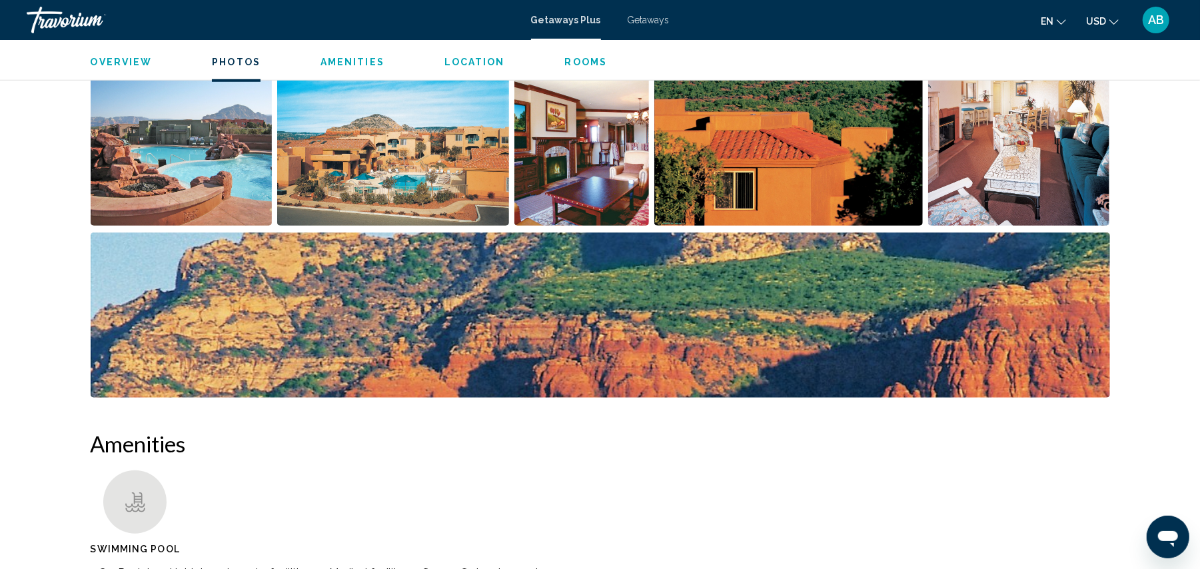
scroll to position [576, 0]
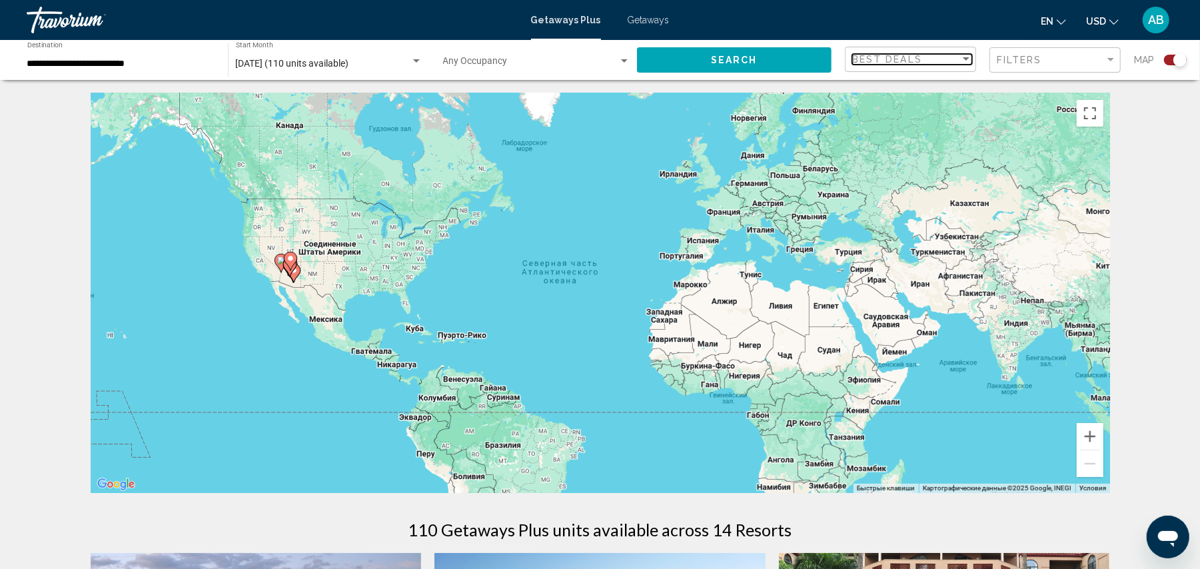
click at [947, 59] on div "Best Deals" at bounding box center [906, 59] width 108 height 11
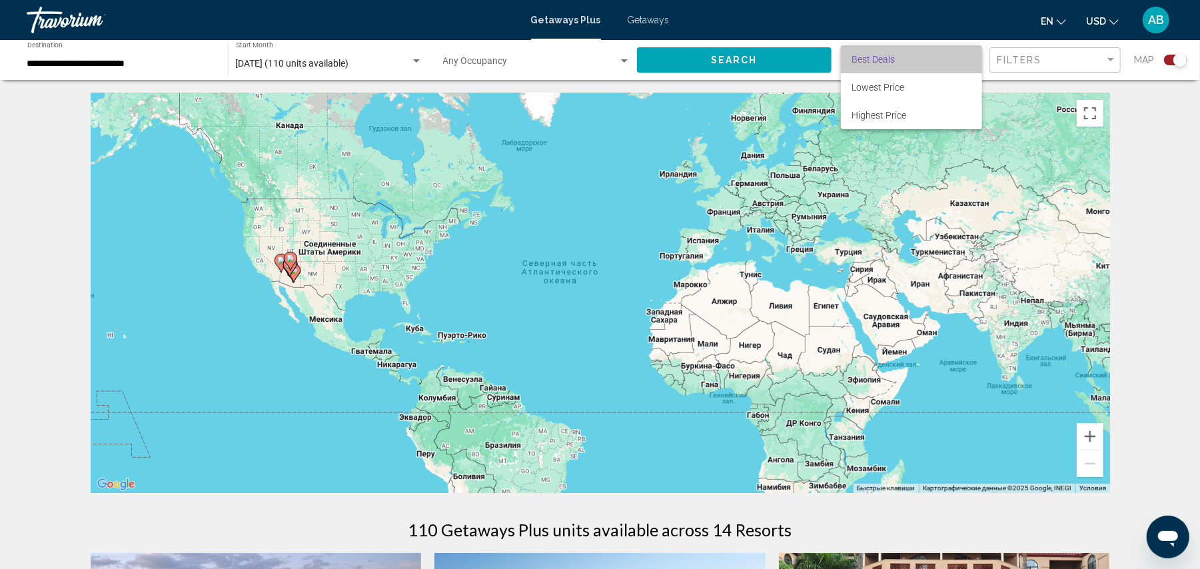
click at [947, 59] on span "Best Deals" at bounding box center [911, 59] width 120 height 28
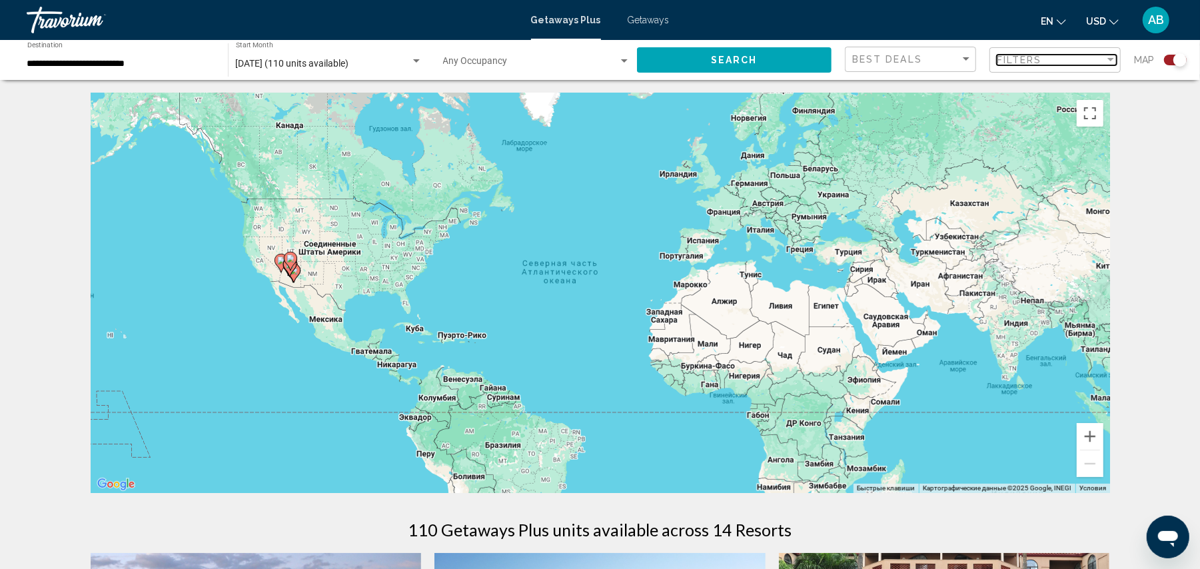
click at [1056, 59] on div "Filters" at bounding box center [1051, 60] width 108 height 11
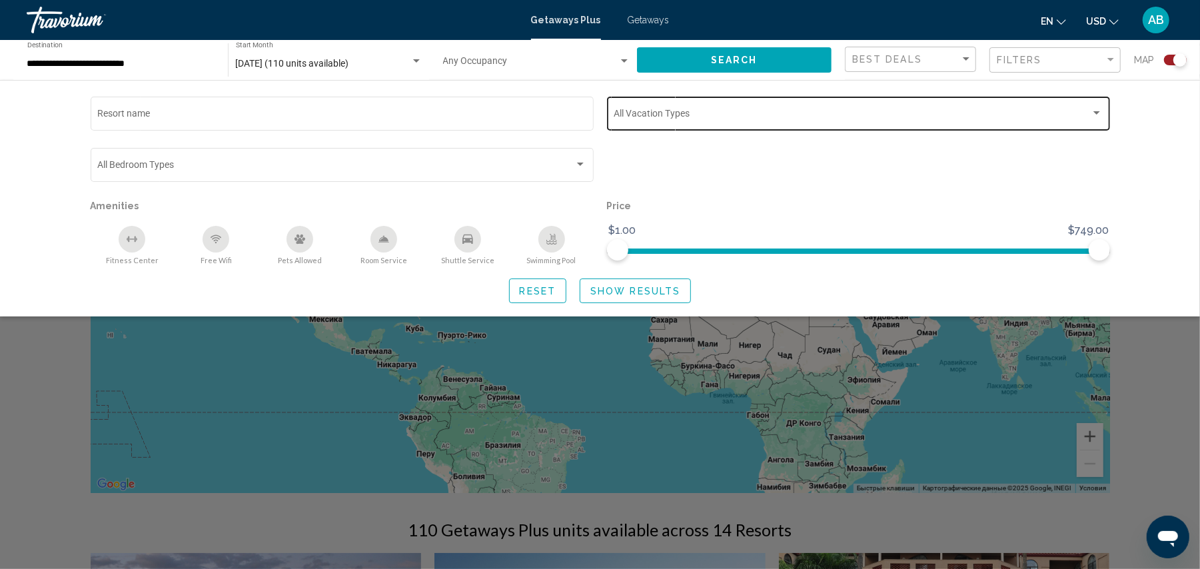
click at [648, 126] on div "Vacation Types All Vacation Types" at bounding box center [858, 112] width 489 height 37
click at [706, 172] on div at bounding box center [600, 284] width 1200 height 569
click at [659, 115] on span "Search widget" at bounding box center [852, 116] width 477 height 11
click at [684, 190] on div at bounding box center [600, 284] width 1200 height 569
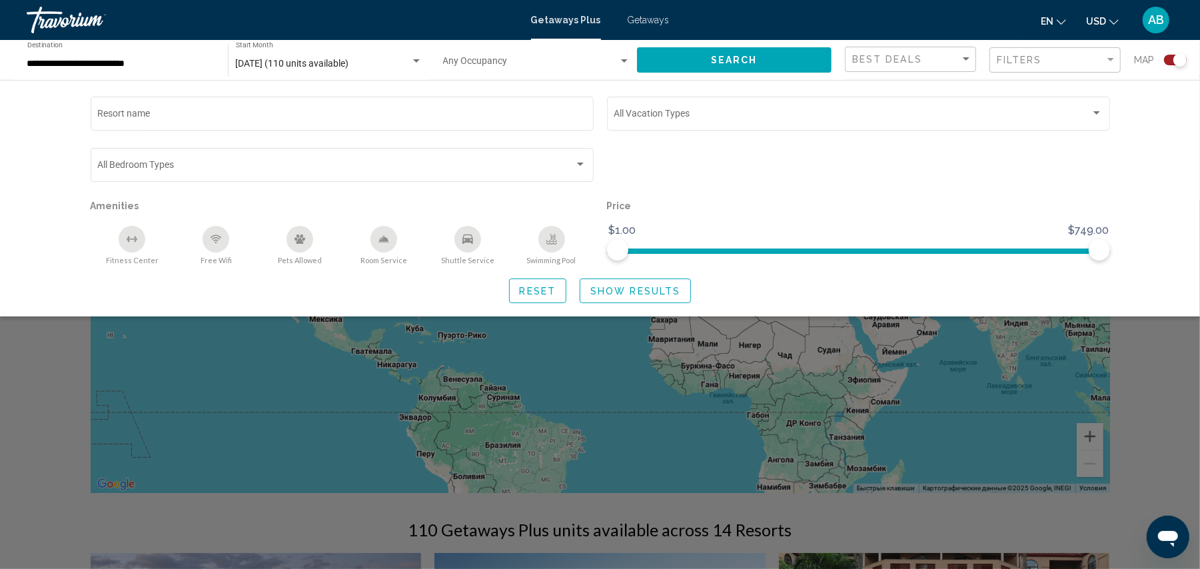
click at [89, 440] on div "Search widget" at bounding box center [600, 384] width 1200 height 369
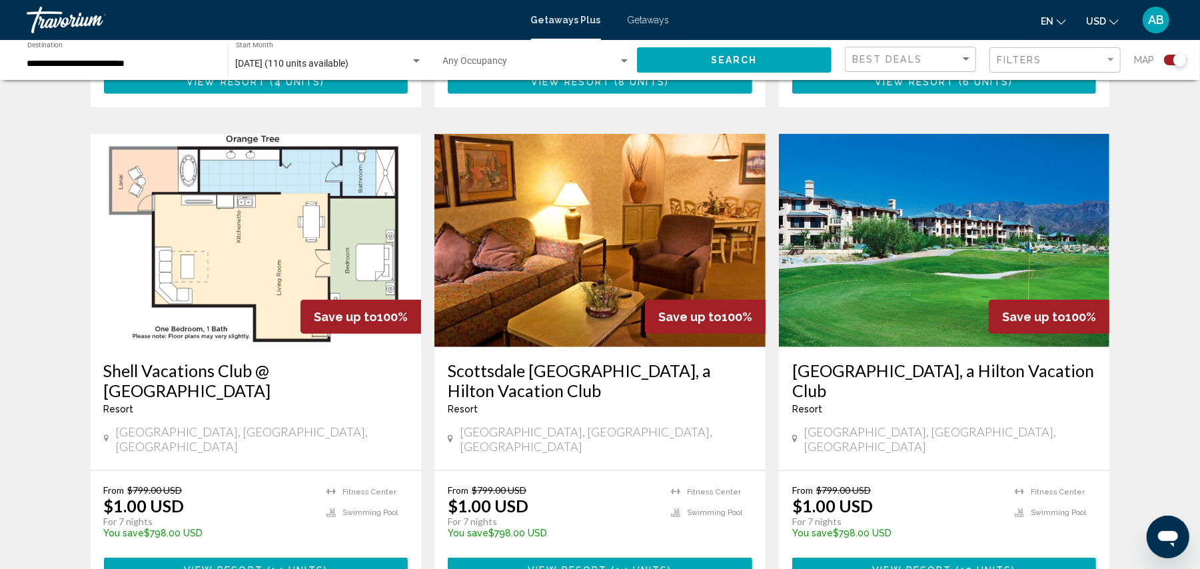
scroll to position [909, 0]
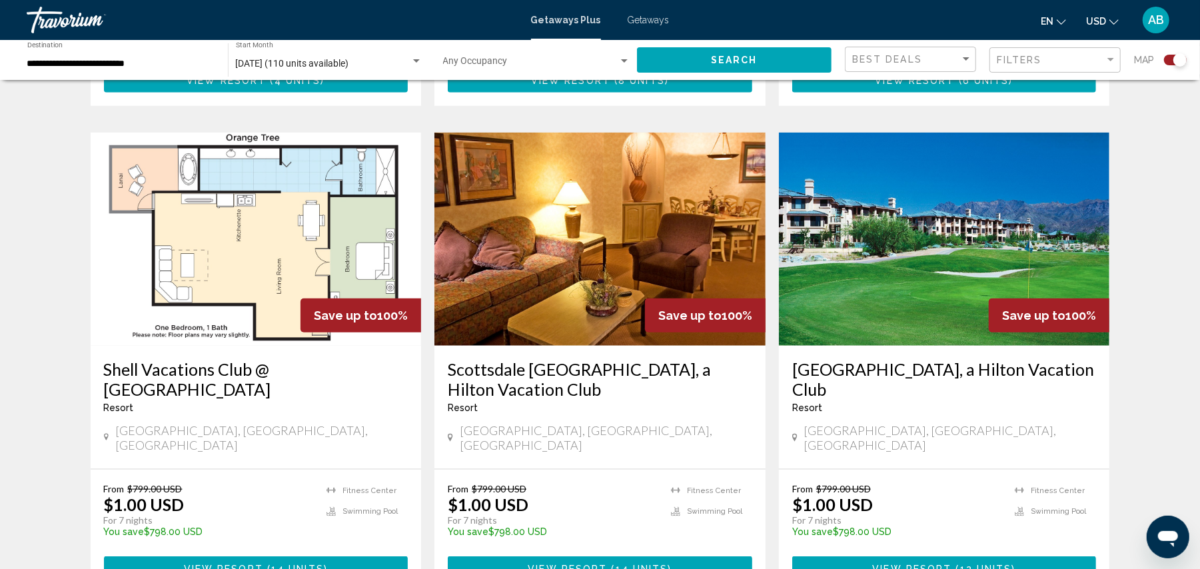
click at [212, 208] on img "Main content" at bounding box center [256, 239] width 331 height 213
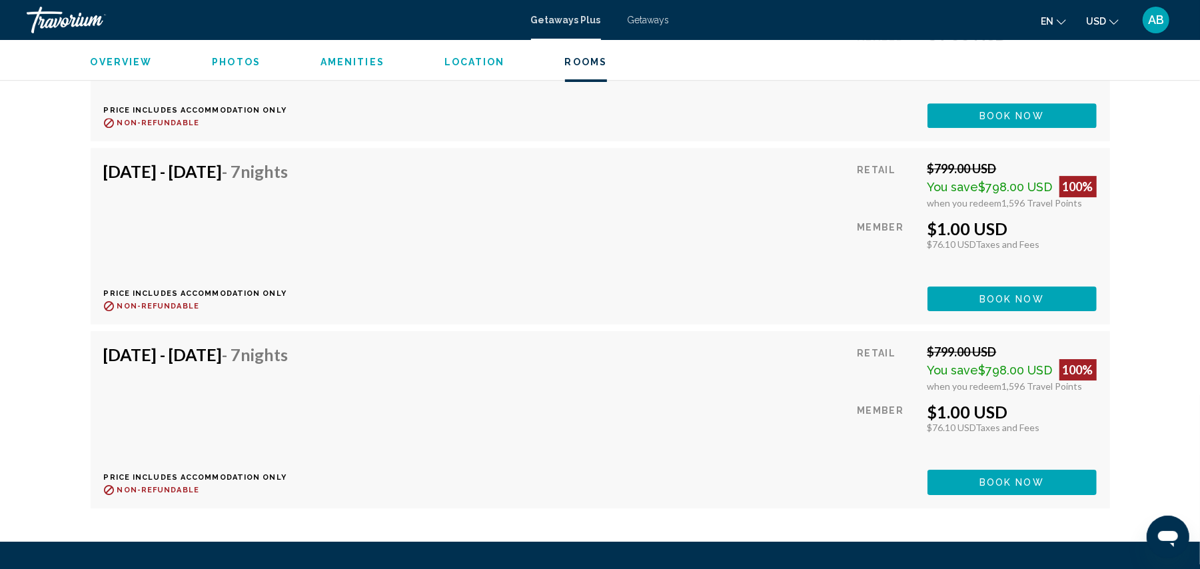
scroll to position [3038, 0]
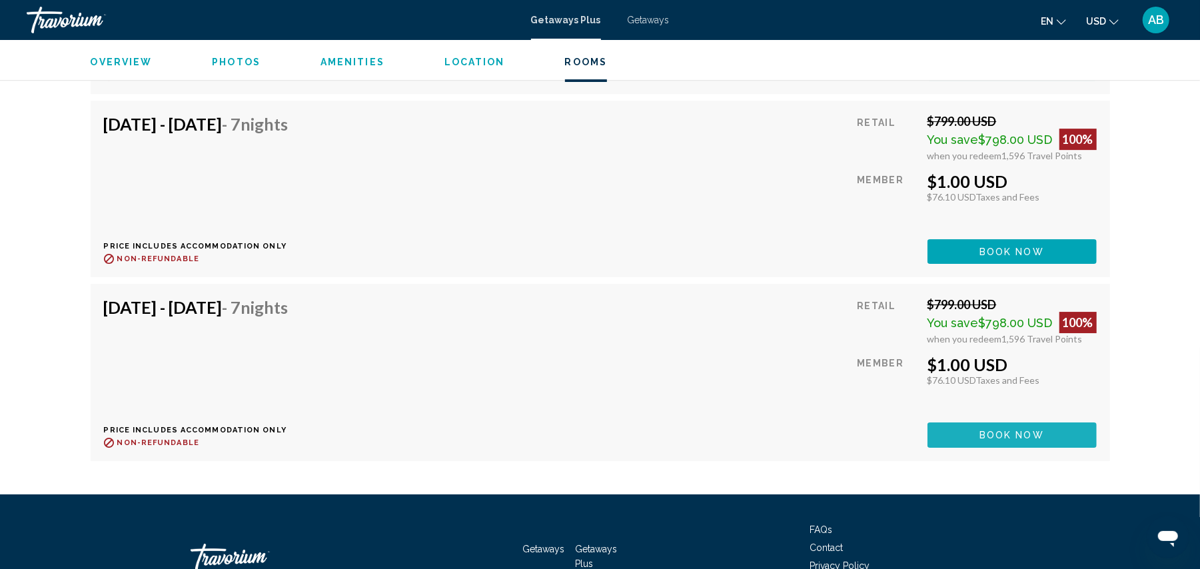
click at [989, 430] on span "Book now" at bounding box center [1011, 435] width 65 height 11
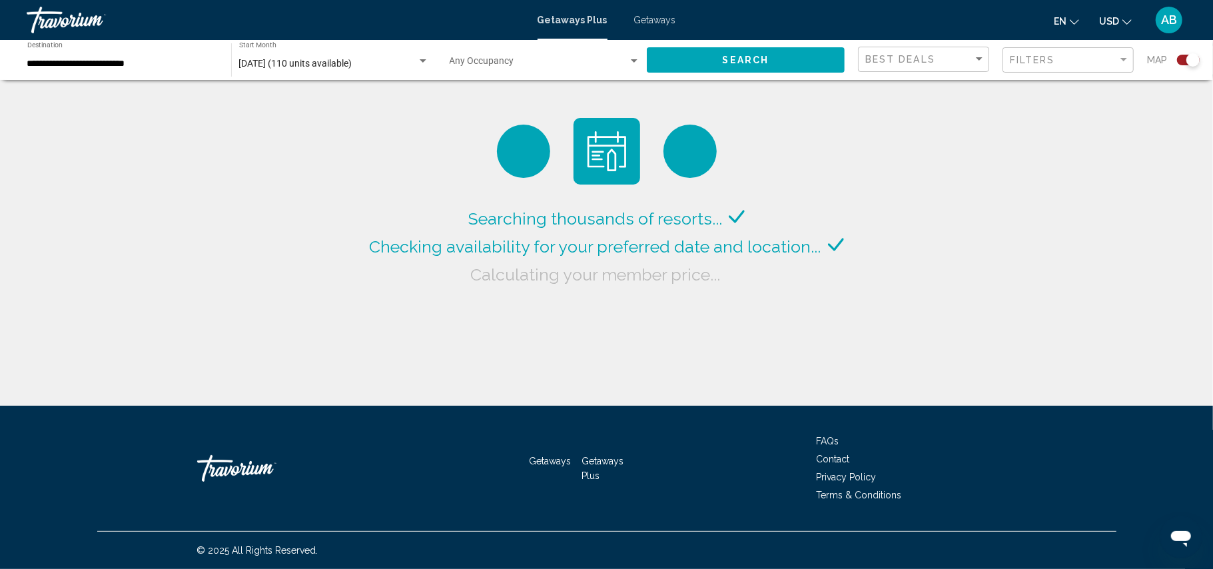
click at [440, 261] on div "Searching thousands of resorts... Checking availability for your preferred date…" at bounding box center [606, 247] width 481 height 84
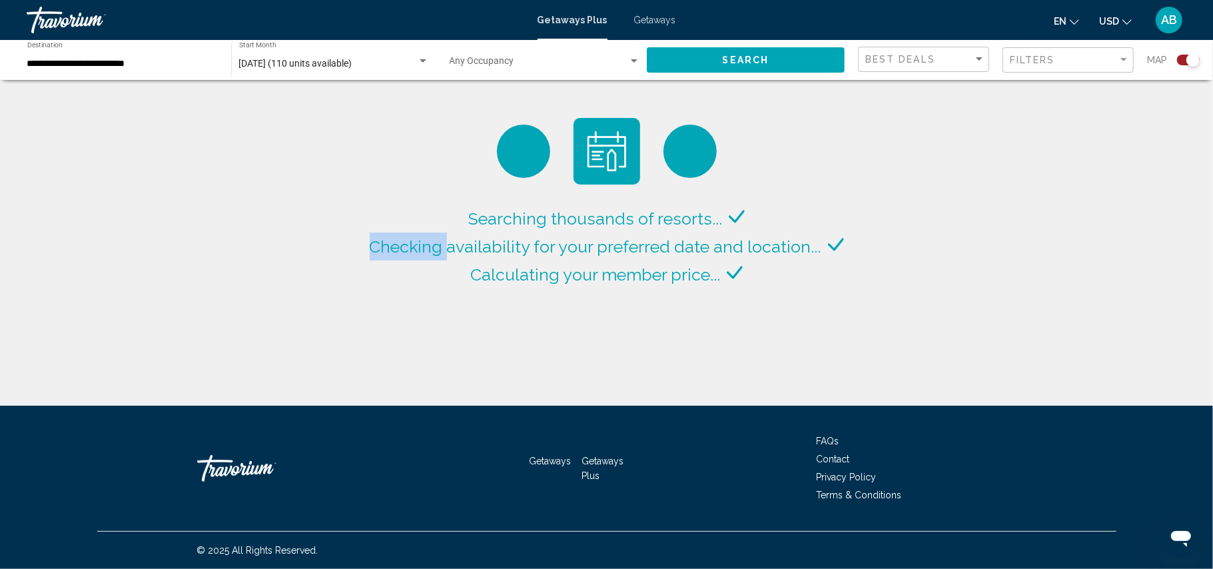
click at [440, 261] on div "Searching thousands of resorts... Checking availability for your preferred date…" at bounding box center [606, 247] width 481 height 84
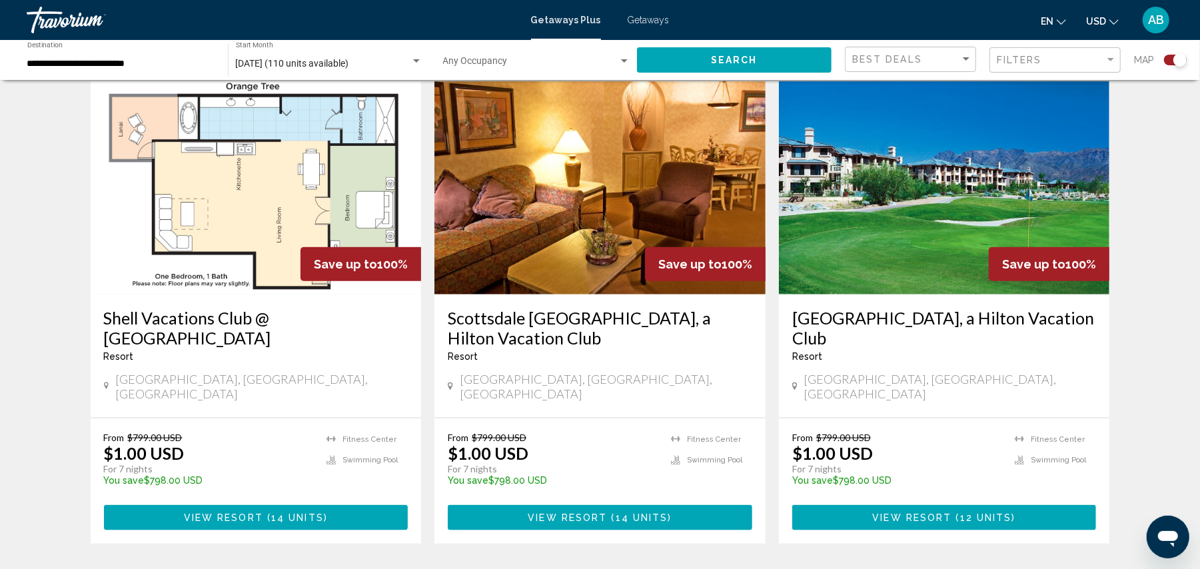
scroll to position [1083, 0]
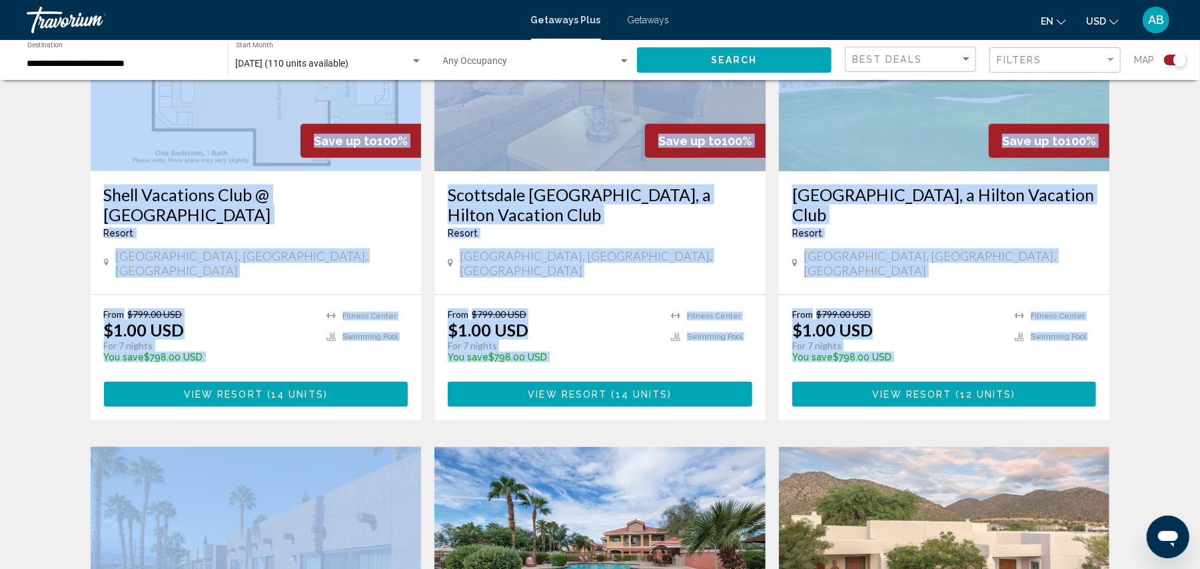
drag, startPoint x: 73, startPoint y: 317, endPoint x: 92, endPoint y: 205, distance: 113.5
click at [92, 205] on div "← Переместить влево → Переместить вправо ↑ Переместить вверх ↓ Переместить вниз…" at bounding box center [600, 213] width 1073 height 2406
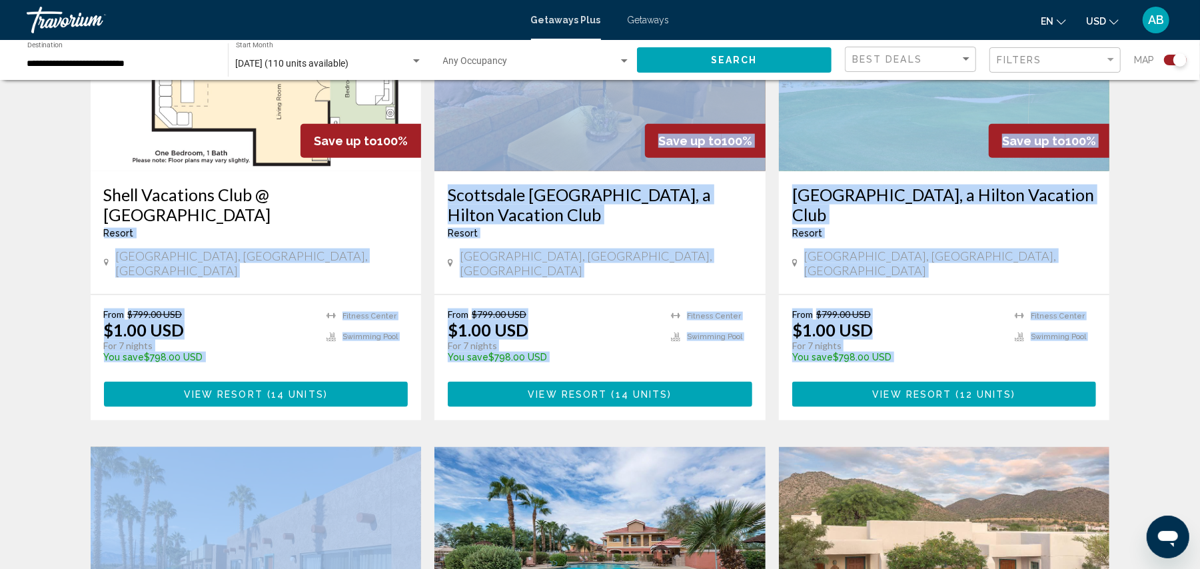
click at [57, 320] on div "← Переместить влево → Переместить вправо ↑ Переместить вверх ↓ Переместить вниз…" at bounding box center [600, 213] width 1200 height 2406
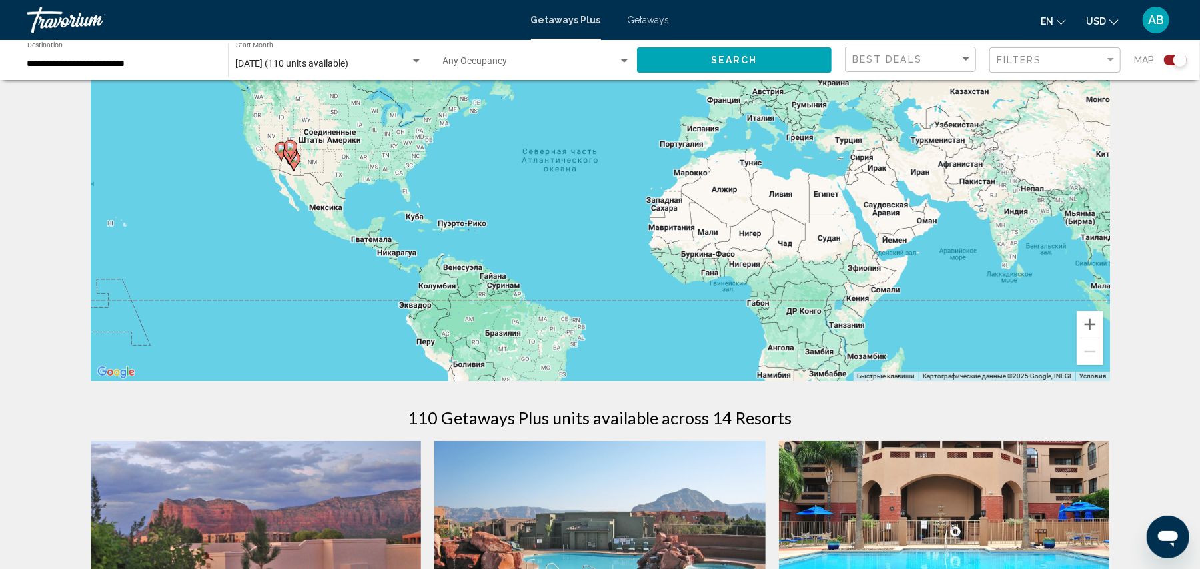
scroll to position [81, 0]
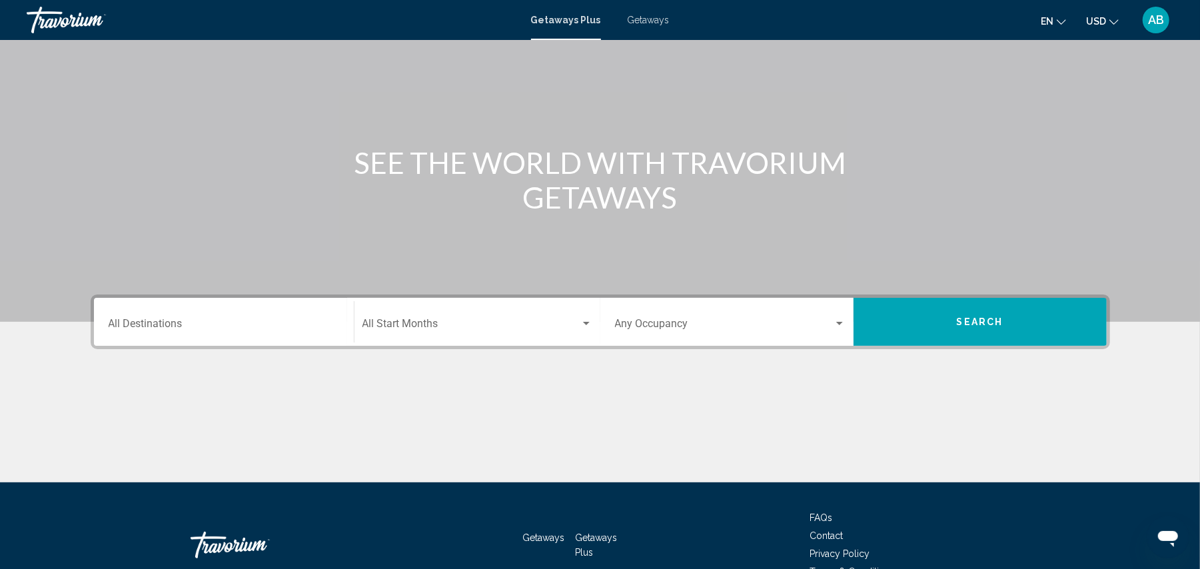
scroll to position [153, 0]
